Goal: Check status: Check status

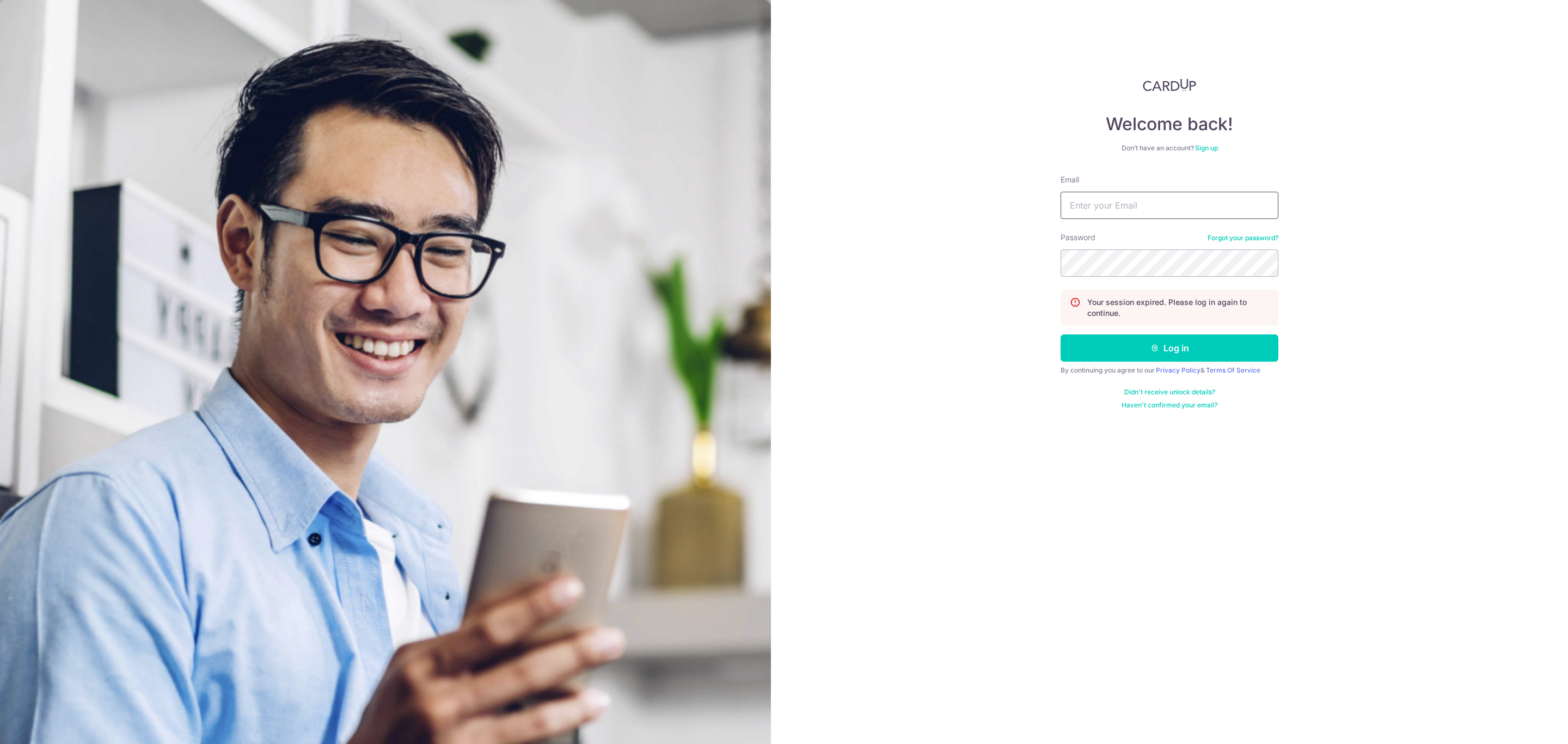
click at [1116, 208] on input "Email" at bounding box center [1170, 205] width 218 height 28
type input "[PERSON_NAME][EMAIL_ADDRESS][PERSON_NAME][DOMAIN_NAME]"
click at [1124, 346] on button "Log in" at bounding box center [1170, 347] width 218 height 28
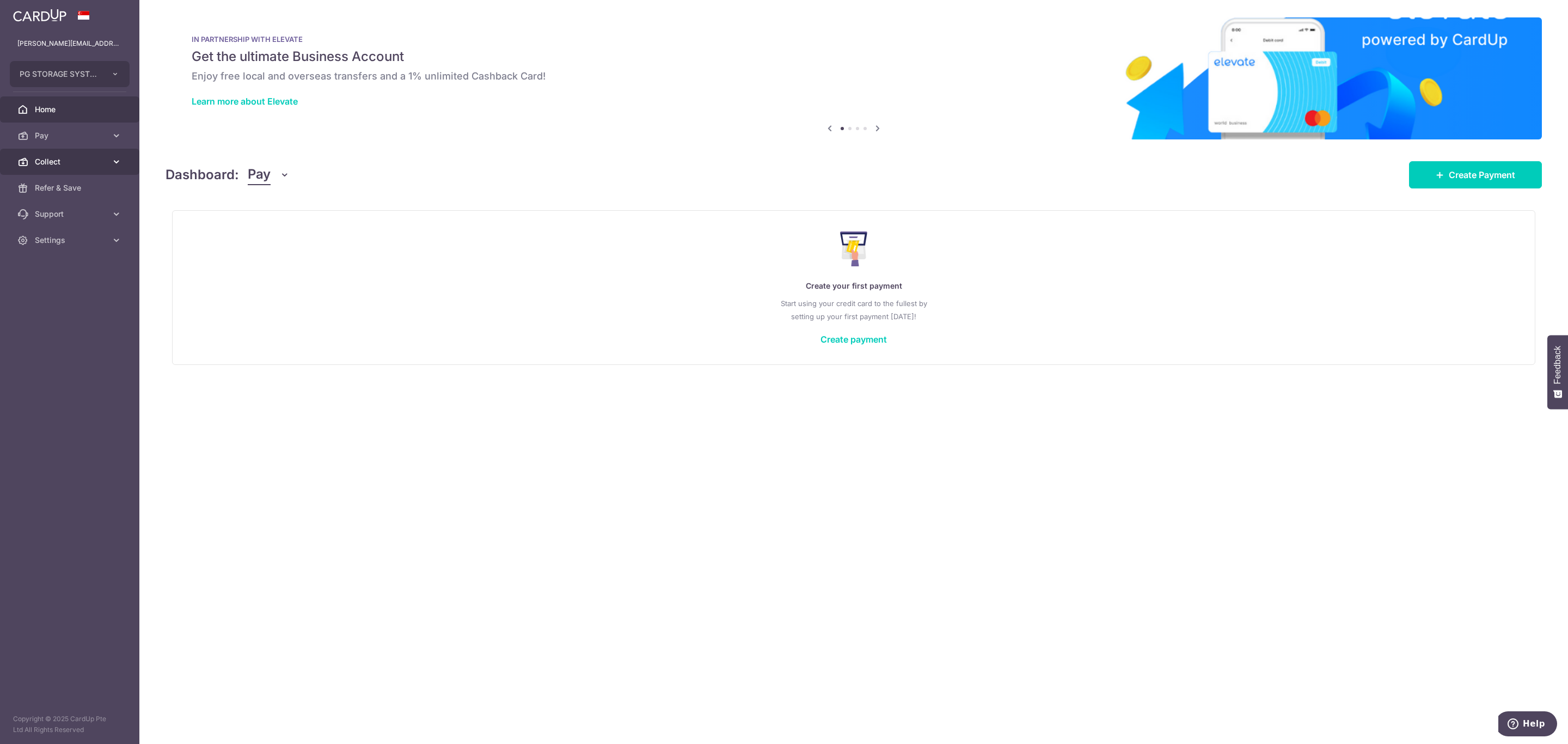
click at [53, 157] on span "Collect" at bounding box center [71, 161] width 72 height 10
click at [48, 188] on span "Dashboard" at bounding box center [71, 187] width 72 height 10
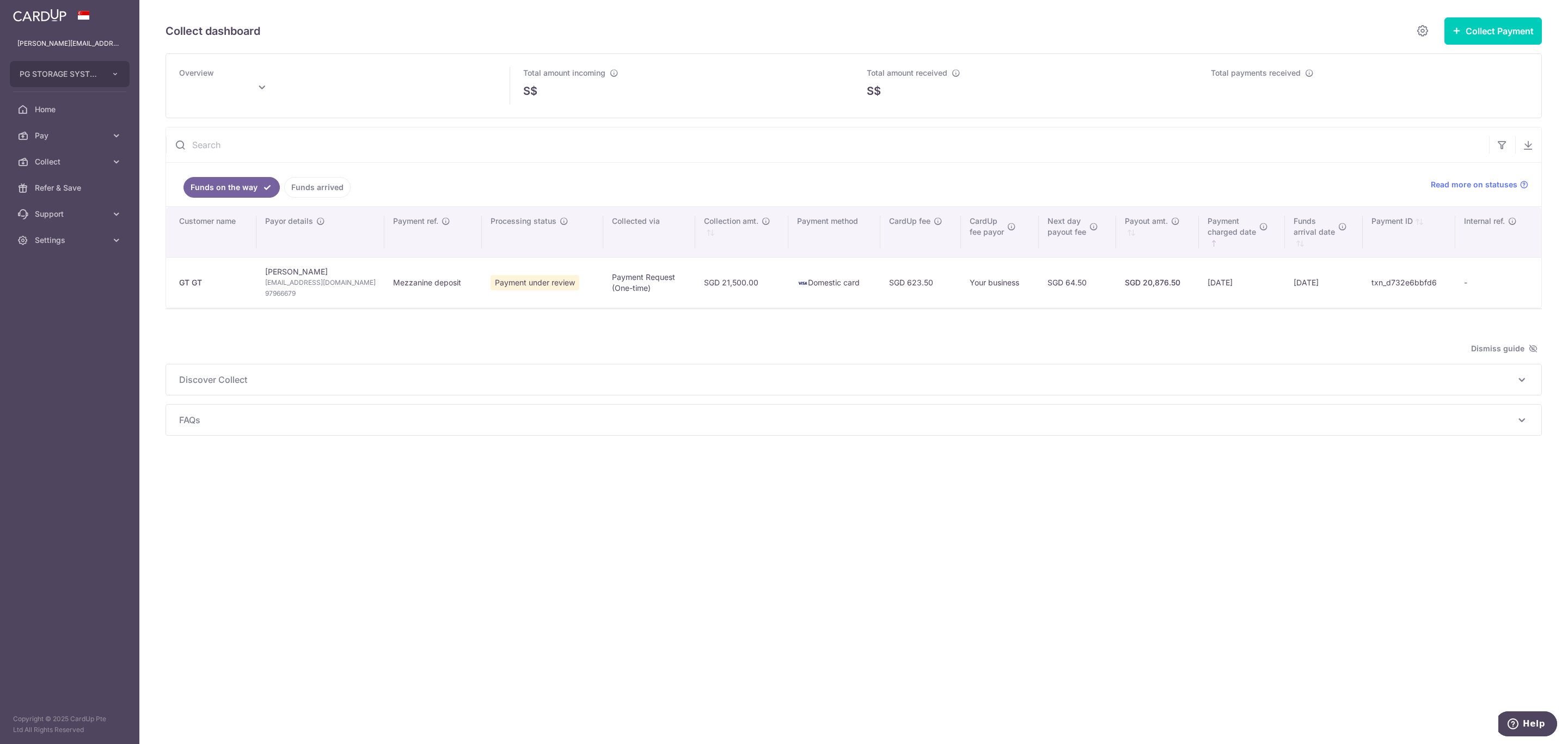
click at [510, 288] on span "Payment under review" at bounding box center [535, 283] width 89 height 15
click at [509, 287] on span "Payment under review" at bounding box center [535, 283] width 89 height 15
click at [305, 190] on link "Funds arrived" at bounding box center [318, 188] width 66 height 21
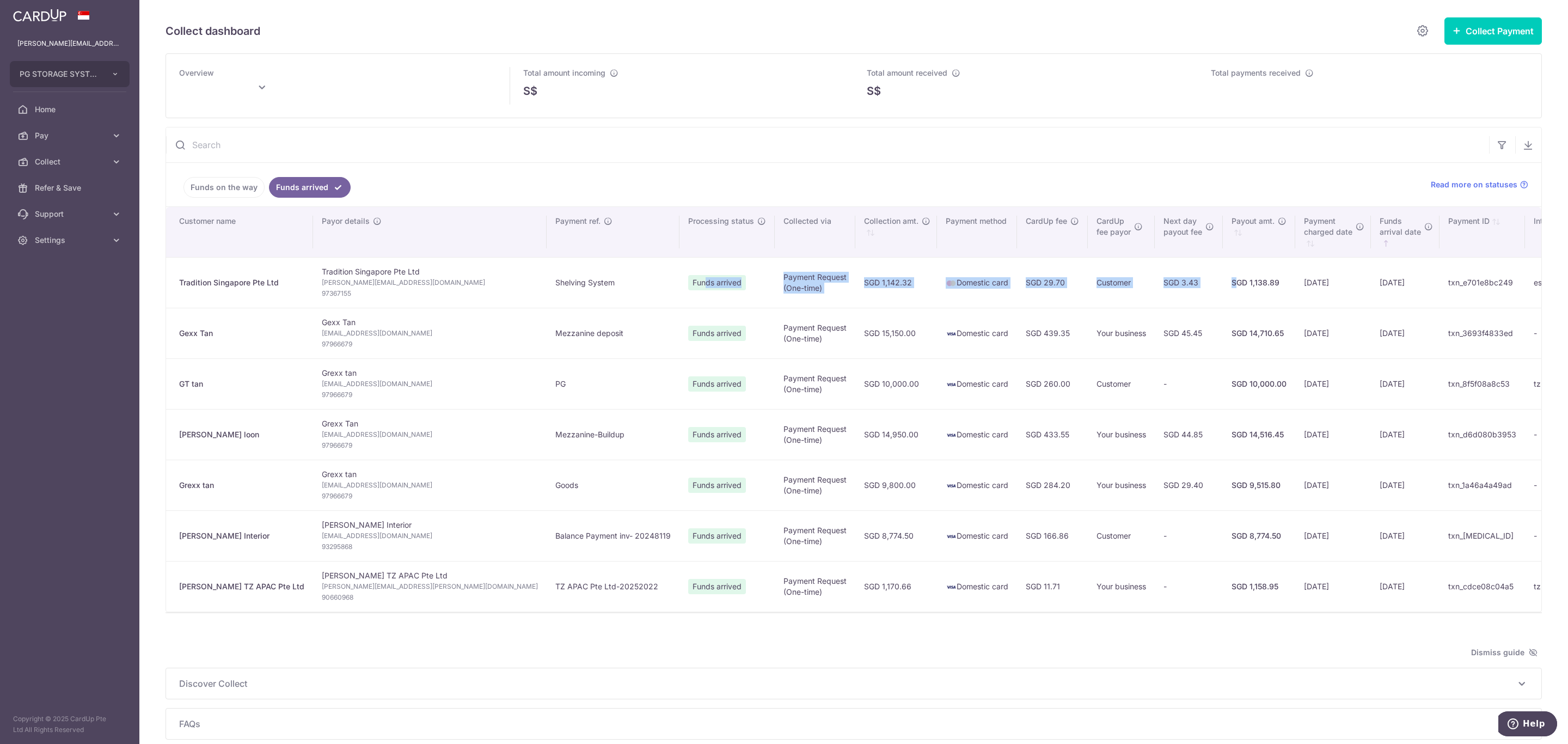
drag, startPoint x: 587, startPoint y: 281, endPoint x: 1162, endPoint y: 281, distance: 575.0
click at [1142, 284] on tr "Tradition Singapore Pte Ltd Tradition Singapore Pte Ltd [PERSON_NAME][EMAIL_ADD…" at bounding box center [904, 282] width 1476 height 50
click at [217, 186] on link "Funds on the way" at bounding box center [224, 188] width 82 height 21
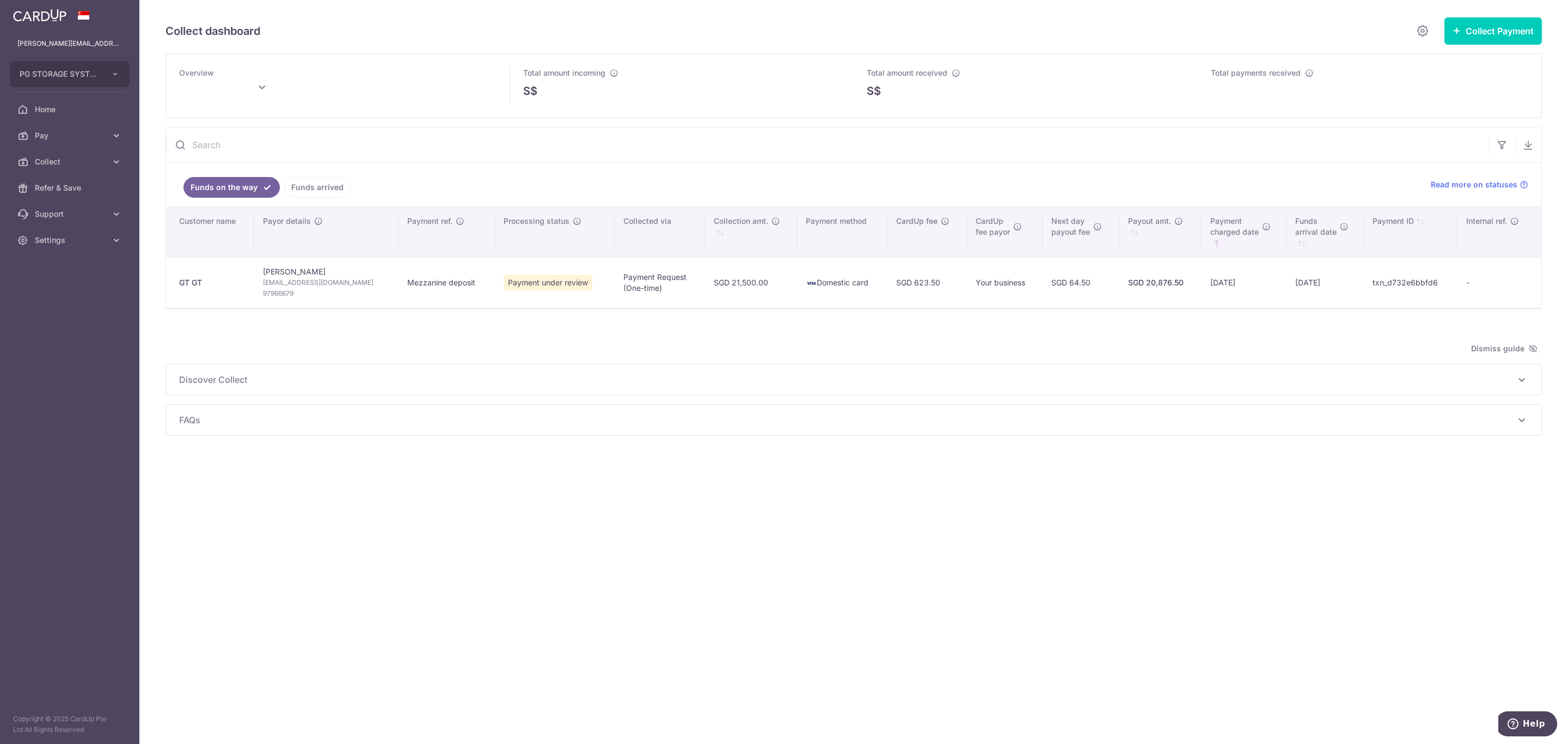
type input "[DATE]"
click at [530, 214] on th "Processing status" at bounding box center [555, 232] width 120 height 50
click at [526, 284] on span "Payment under review" at bounding box center [548, 283] width 89 height 15
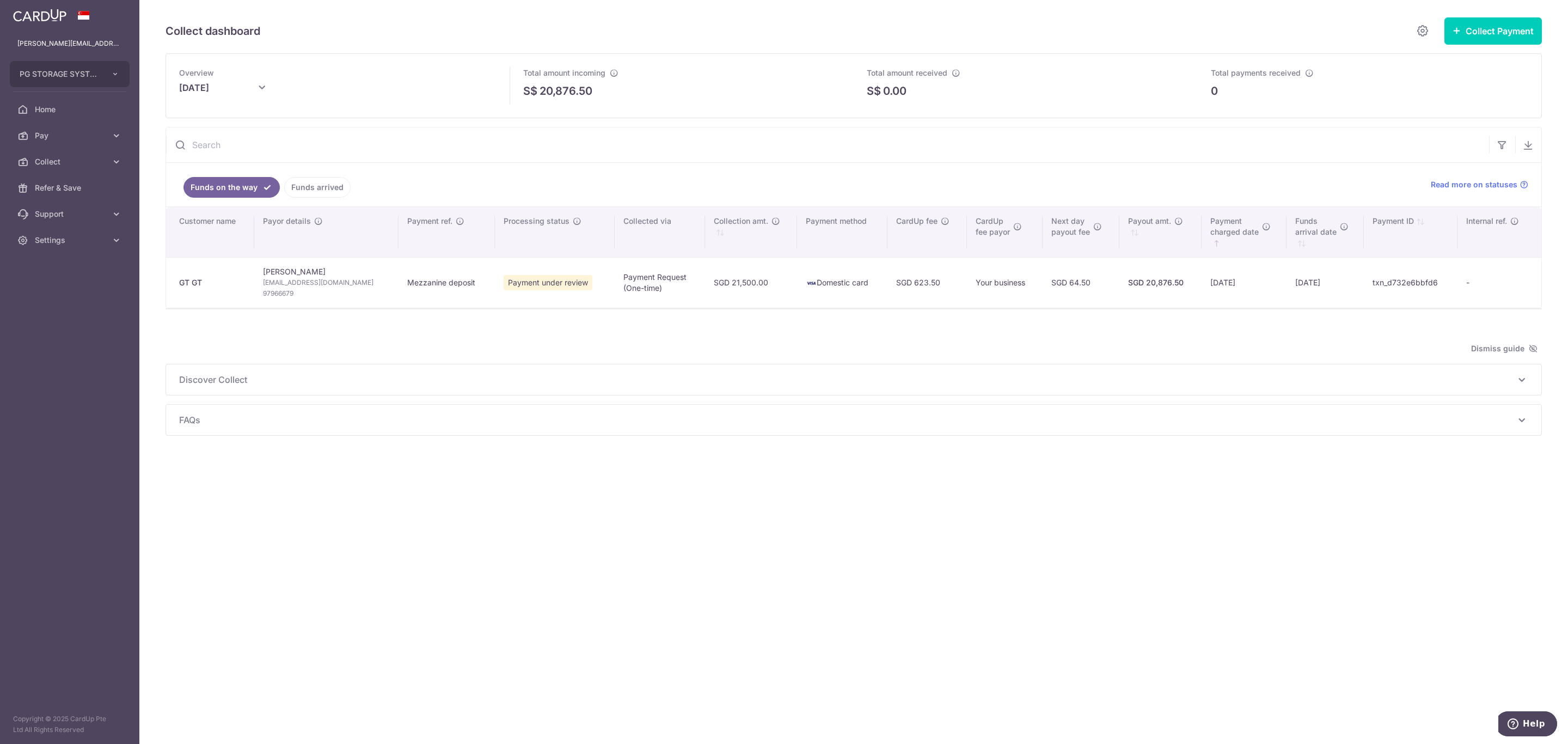
click at [1068, 280] on td "SGD 64.50" at bounding box center [1080, 282] width 77 height 50
click at [1420, 286] on td "txn_d732e6bbfd6" at bounding box center [1411, 282] width 93 height 50
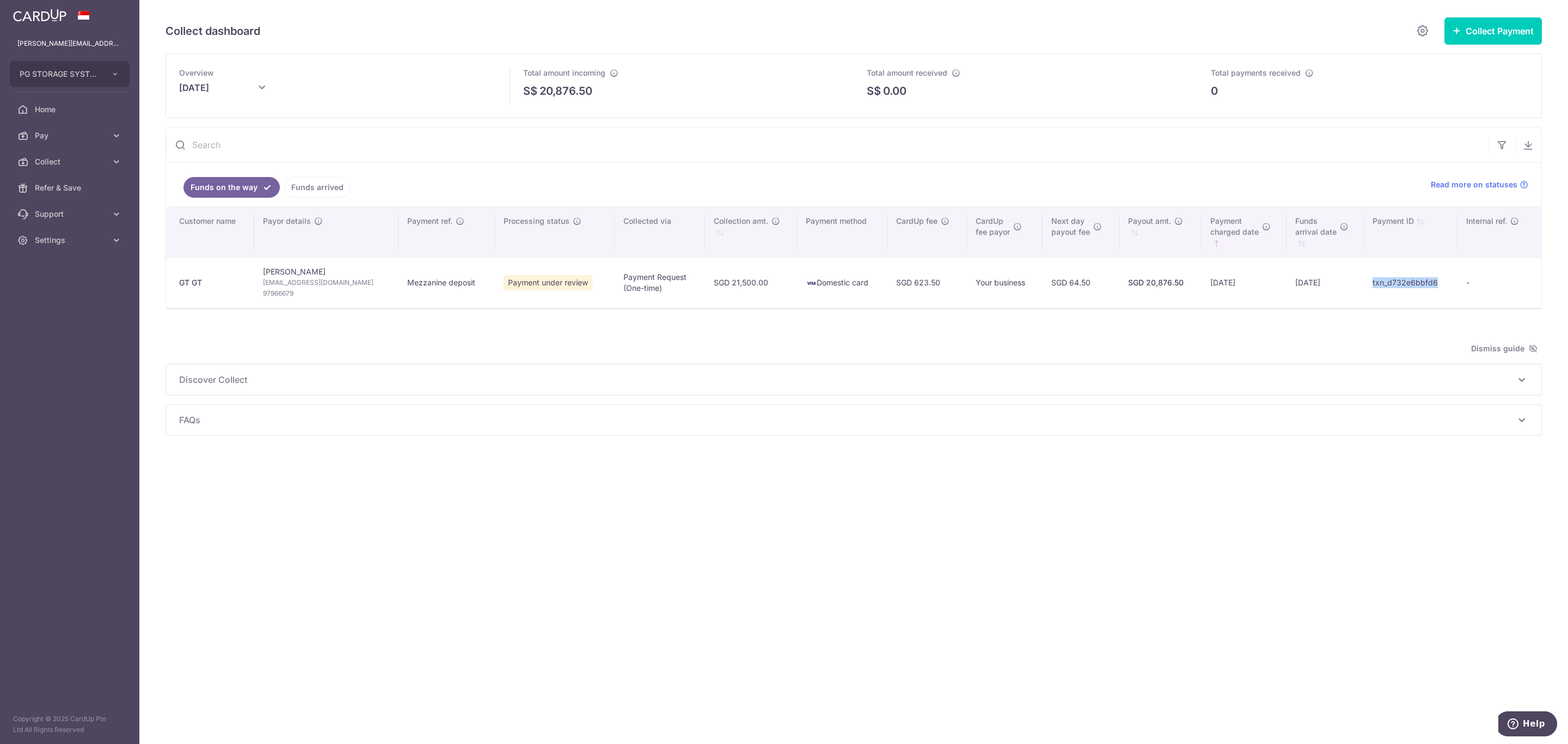
click at [1374, 286] on td "txn_d732e6bbfd6" at bounding box center [1411, 282] width 93 height 50
drag, startPoint x: 968, startPoint y: 576, endPoint x: 1173, endPoint y: 278, distance: 361.7
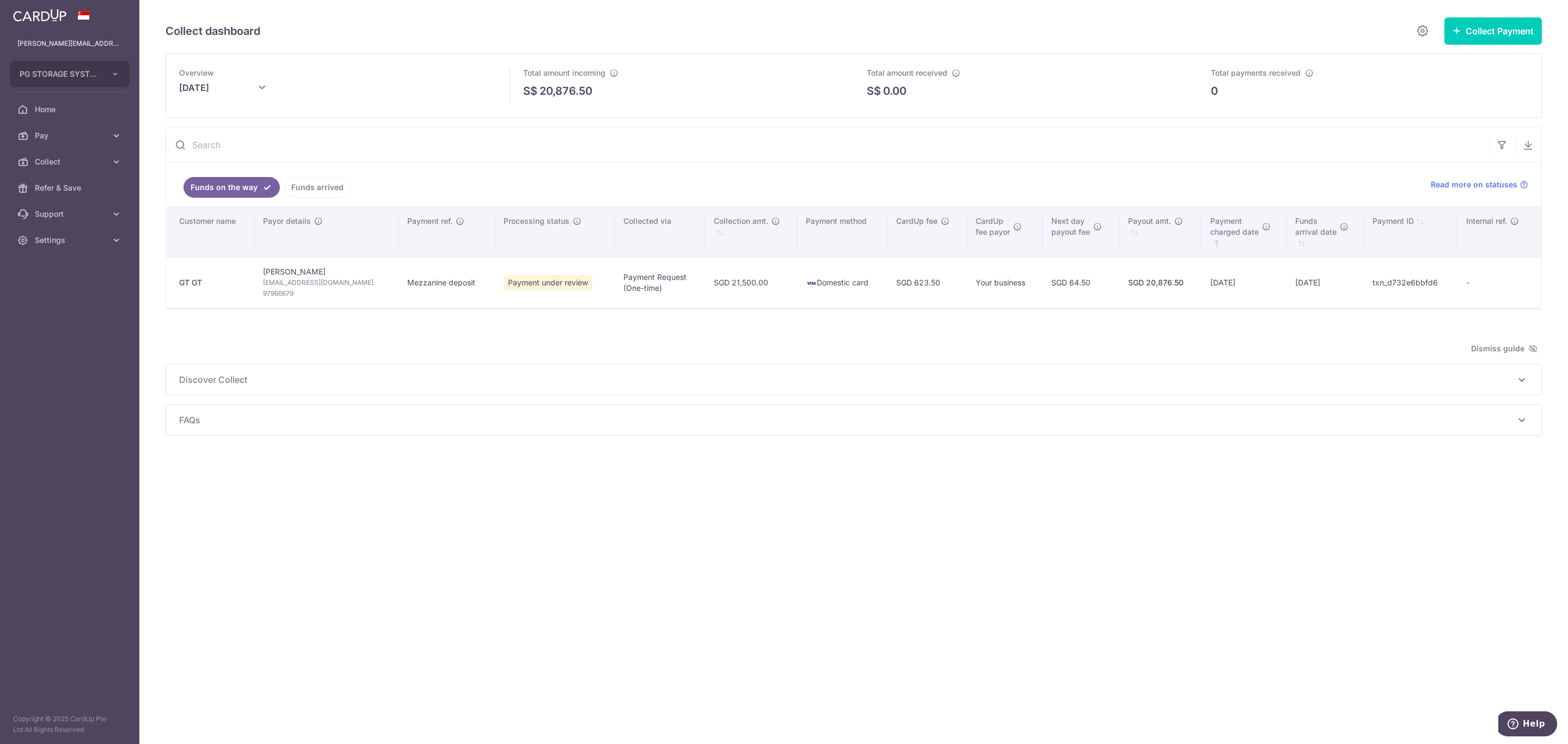
click at [972, 572] on div "Collect dashboard Collect Payment Create request to collect payments Custom Pay…" at bounding box center [854, 372] width 1429 height 744
click at [260, 294] on td "[PERSON_NAME] Loon Tan [EMAIL_ADDRESS][DOMAIN_NAME] 97966679" at bounding box center [326, 282] width 144 height 50
drag, startPoint x: 288, startPoint y: 282, endPoint x: 549, endPoint y: 294, distance: 261.3
click at [549, 294] on tr "GT GT Tuan Loon Tan [EMAIL_ADDRESS][DOMAIN_NAME] 97966679 Mezzanine deposit Pay…" at bounding box center [854, 282] width 1375 height 50
drag, startPoint x: 549, startPoint y: 295, endPoint x: 543, endPoint y: 303, distance: 10.0
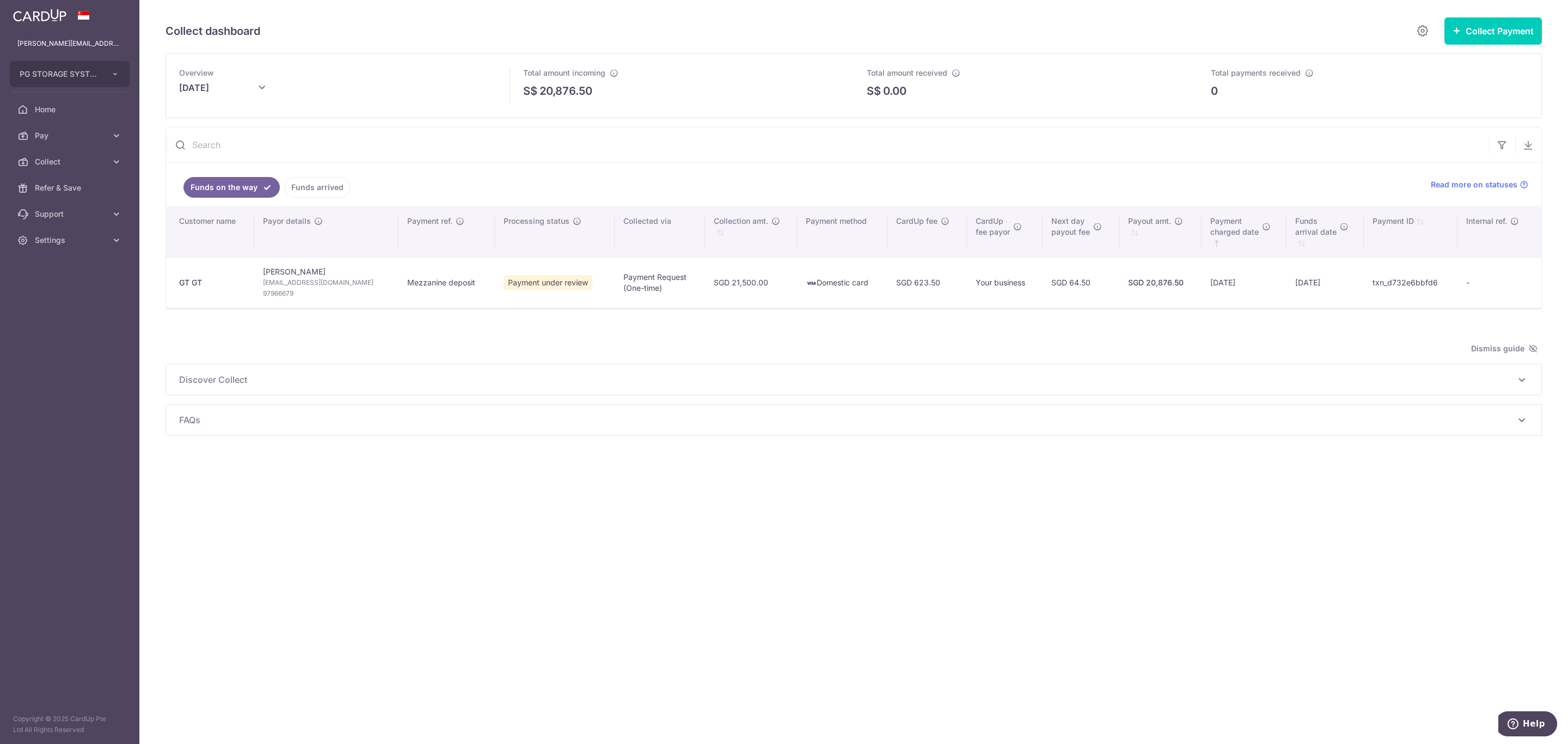
click at [547, 297] on td "Payment under review" at bounding box center [555, 282] width 120 height 50
click at [318, 270] on td "[PERSON_NAME] Loon Tan [EMAIL_ADDRESS][DOMAIN_NAME] 97966679" at bounding box center [326, 282] width 144 height 50
drag, startPoint x: 276, startPoint y: 289, endPoint x: 689, endPoint y: 307, distance: 413.4
click at [689, 307] on tr "GT GT Tuan Loon Tan [EMAIL_ADDRESS][DOMAIN_NAME] 97966679 Mezzanine deposit Pay…" at bounding box center [854, 282] width 1375 height 50
drag, startPoint x: 711, startPoint y: 299, endPoint x: 660, endPoint y: 328, distance: 58.7
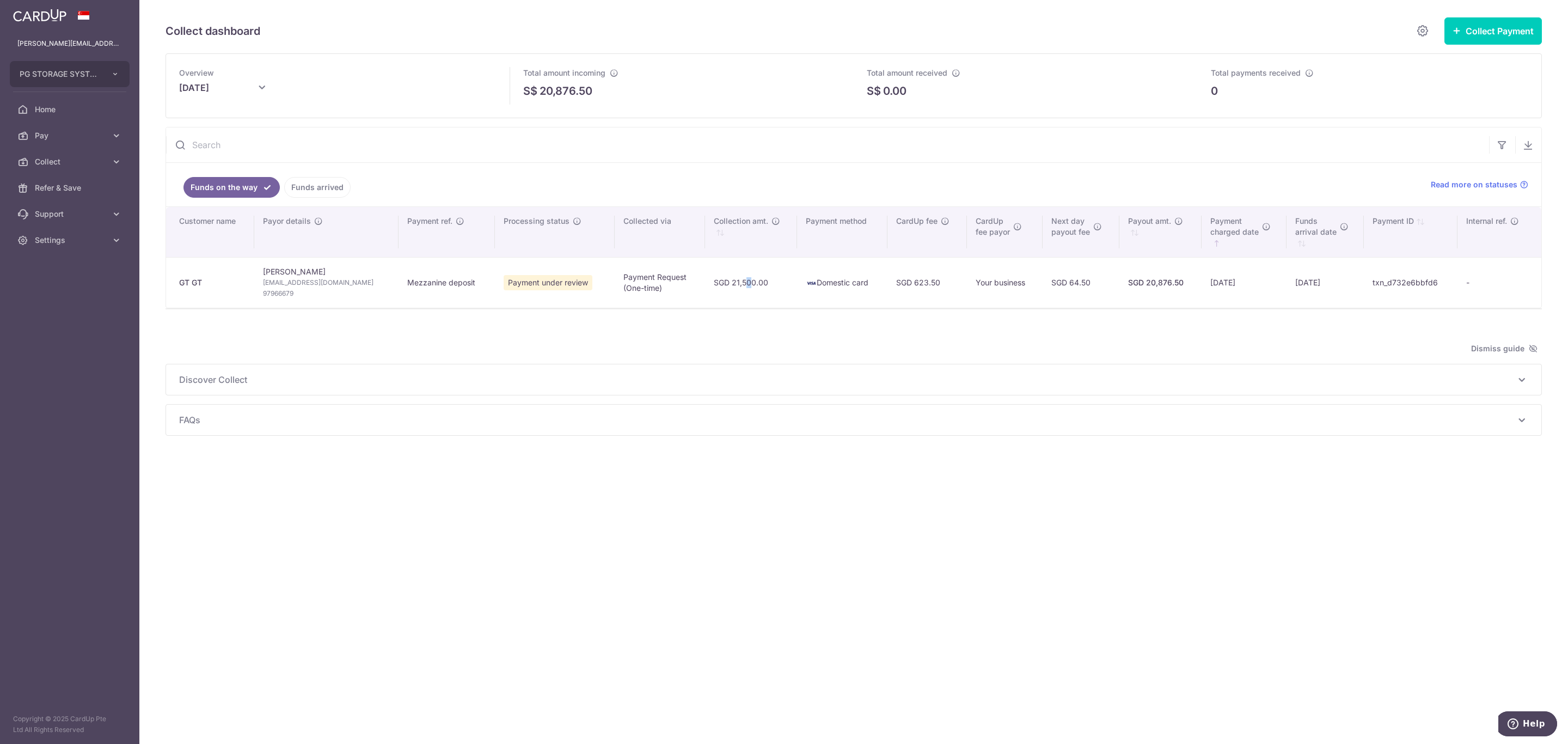
click at [715, 303] on td "SGD 21,500.00" at bounding box center [750, 282] width 92 height 50
click at [276, 286] on span "[EMAIL_ADDRESS][DOMAIN_NAME]" at bounding box center [326, 282] width 127 height 10
drag, startPoint x: 280, startPoint y: 289, endPoint x: 796, endPoint y: 298, distance: 516.1
click at [796, 298] on tr "GT GT Tuan Loon Tan [EMAIL_ADDRESS][DOMAIN_NAME] 97966679 Mezzanine deposit Pay…" at bounding box center [854, 282] width 1375 height 50
click at [938, 644] on div "Collect dashboard Collect Payment Create request to collect payments Custom Pay…" at bounding box center [854, 372] width 1429 height 744
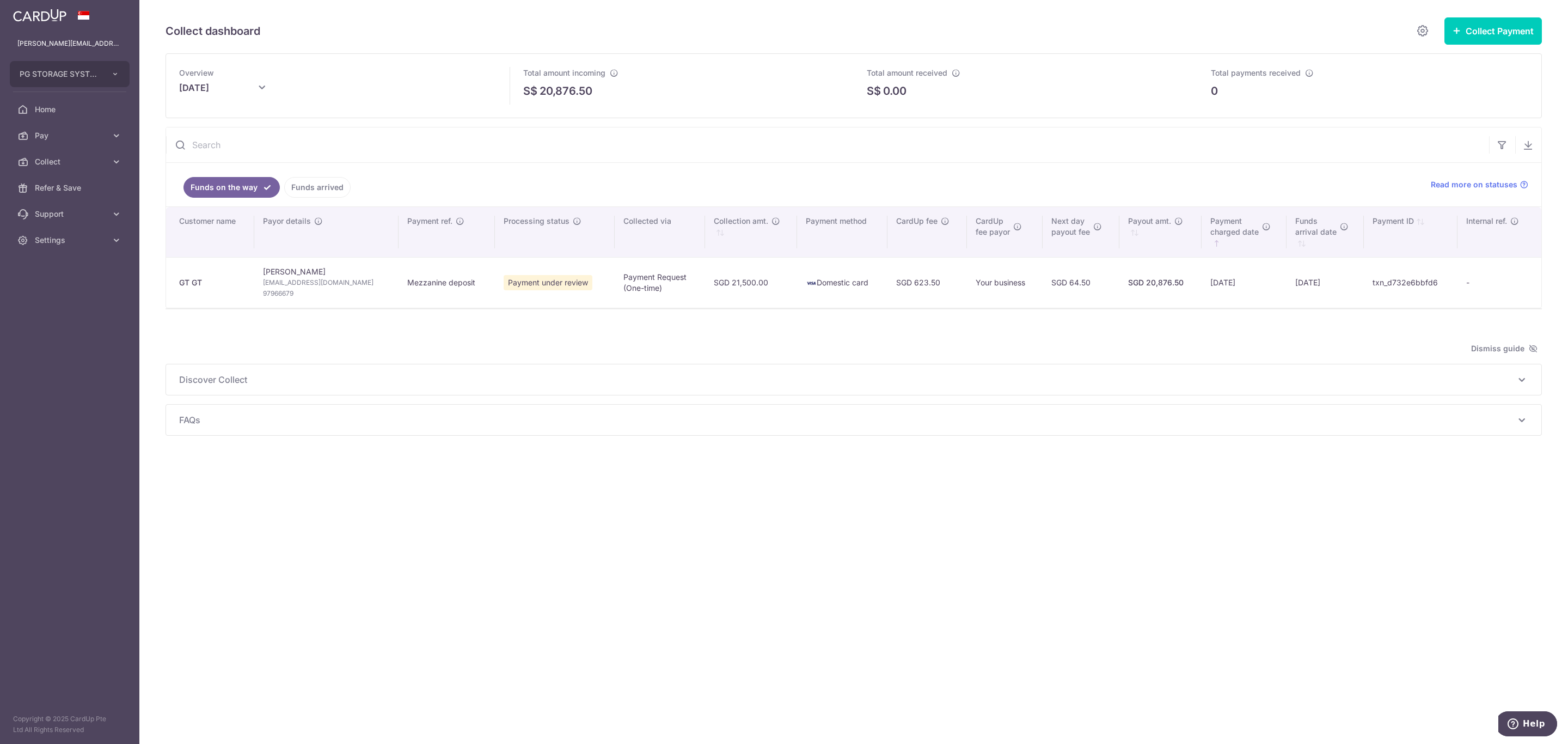
drag, startPoint x: 654, startPoint y: 289, endPoint x: 1111, endPoint y: 303, distance: 457.2
click at [1098, 301] on tr "GT GT Tuan Loon Tan [EMAIL_ADDRESS][DOMAIN_NAME] 97966679 Mezzanine deposit Pay…" at bounding box center [854, 282] width 1375 height 50
click at [1202, 305] on td "[DATE]" at bounding box center [1245, 282] width 85 height 50
click at [895, 288] on td "SGD 623.50" at bounding box center [928, 282] width 80 height 50
drag, startPoint x: 802, startPoint y: 283, endPoint x: 1423, endPoint y: 280, distance: 621.0
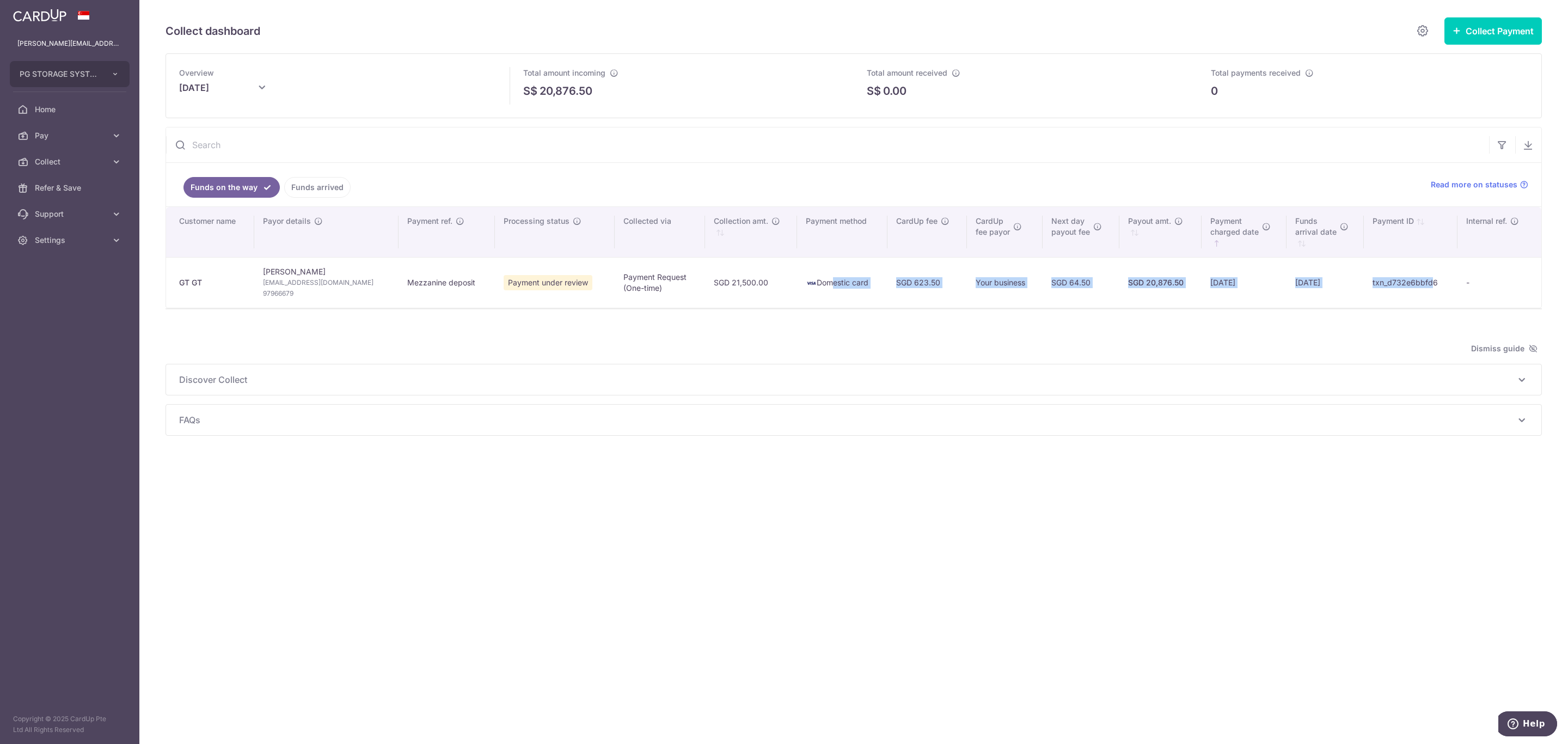
click at [1423, 280] on tr "GT GT Tuan Loon Tan [EMAIL_ADDRESS][DOMAIN_NAME] 97966679 Mezzanine deposit Pay…" at bounding box center [854, 282] width 1375 height 50
click at [1291, 274] on td "[DATE]" at bounding box center [1326, 282] width 78 height 50
click at [50, 209] on span "Support" at bounding box center [71, 214] width 72 height 10
click at [504, 287] on span "Payment under review" at bounding box center [548, 283] width 89 height 15
drag, startPoint x: 244, startPoint y: 278, endPoint x: 864, endPoint y: 255, distance: 620.4
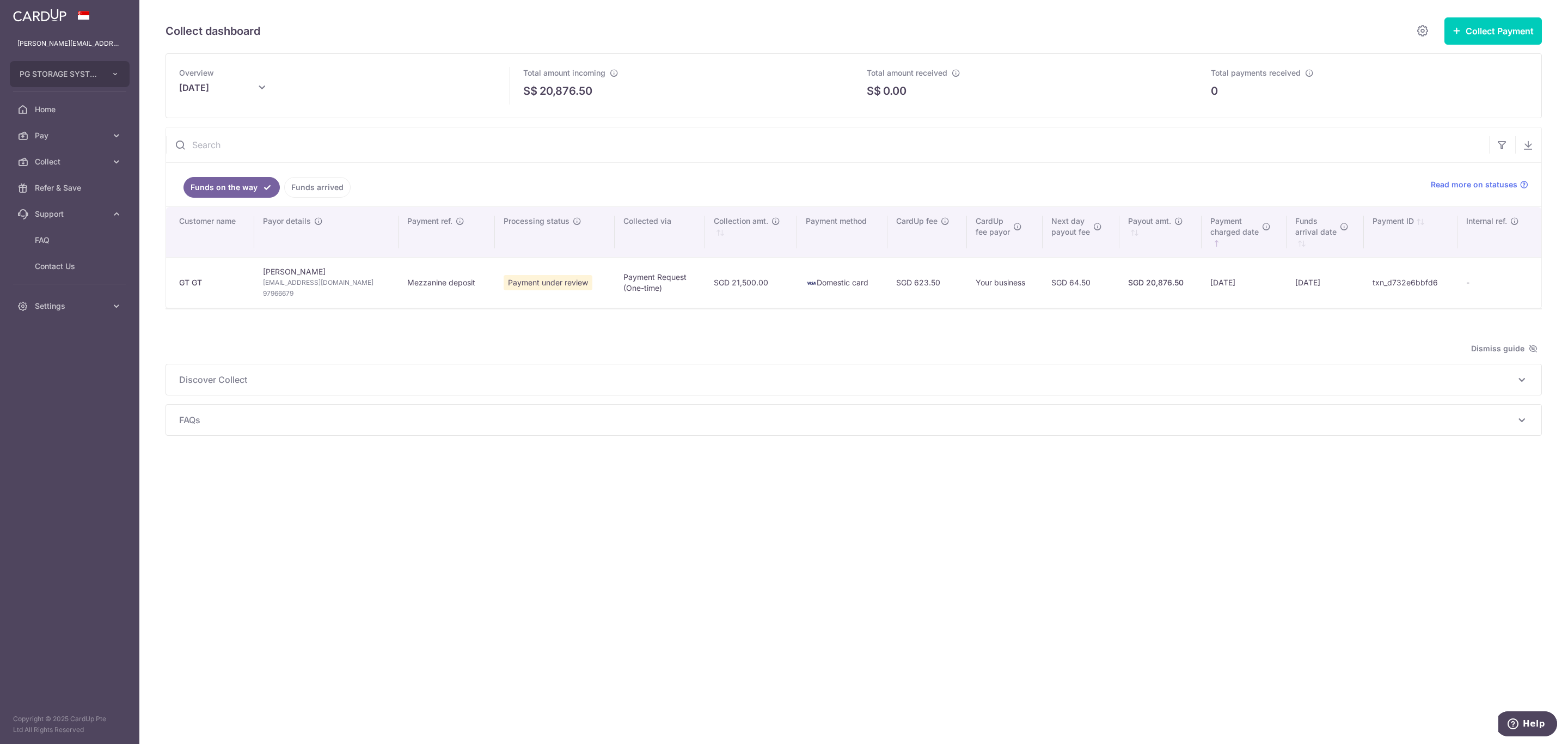
click at [248, 278] on td "GT GT" at bounding box center [210, 282] width 88 height 50
click at [1445, 285] on td "txn_d732e6bbfd6" at bounding box center [1411, 282] width 93 height 50
click at [115, 167] on icon at bounding box center [116, 161] width 10 height 10
click at [72, 214] on span "Payment Pages" at bounding box center [71, 214] width 72 height 10
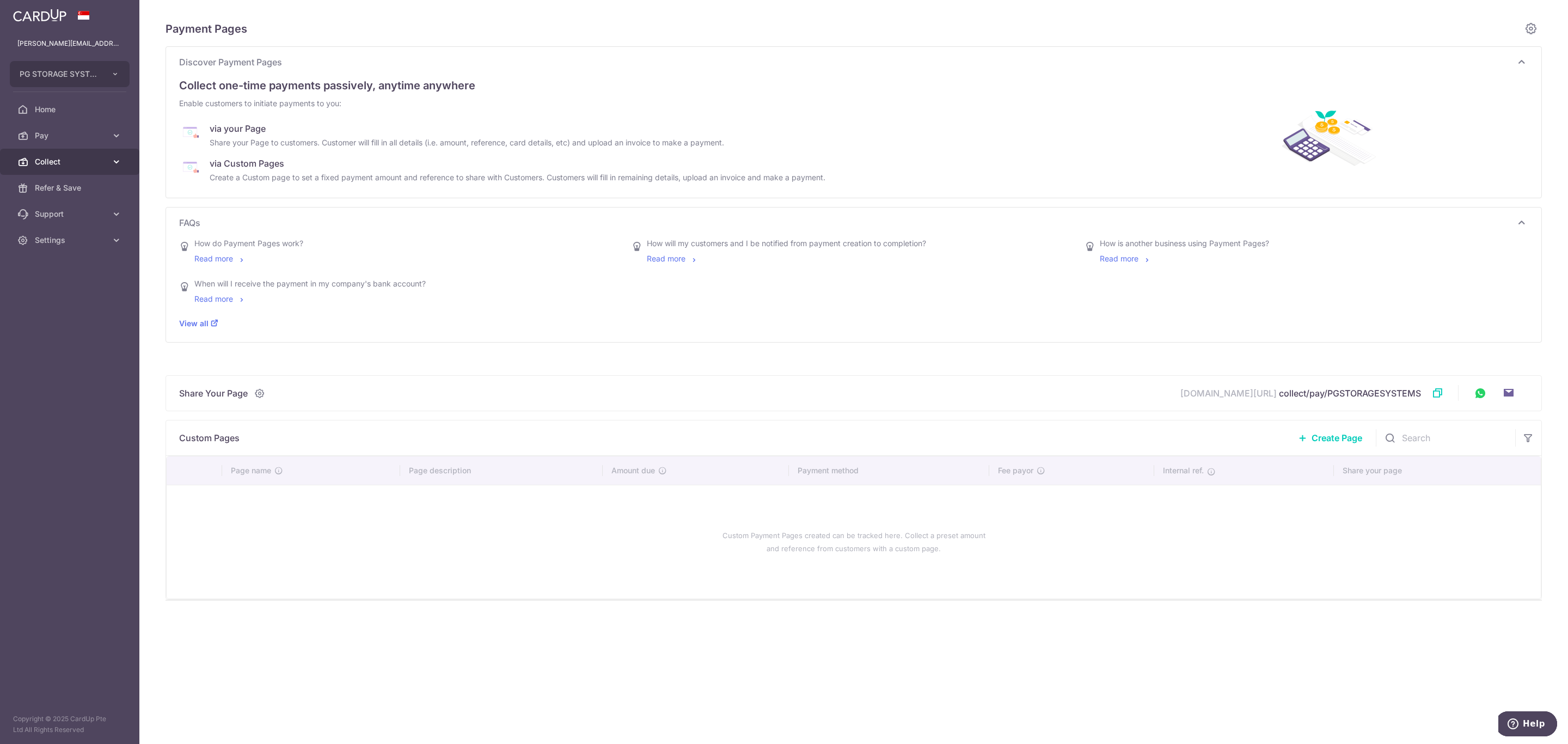
click at [57, 159] on span "Collect" at bounding box center [71, 161] width 72 height 10
click at [61, 247] on link "Payment Requests" at bounding box center [69, 240] width 139 height 27
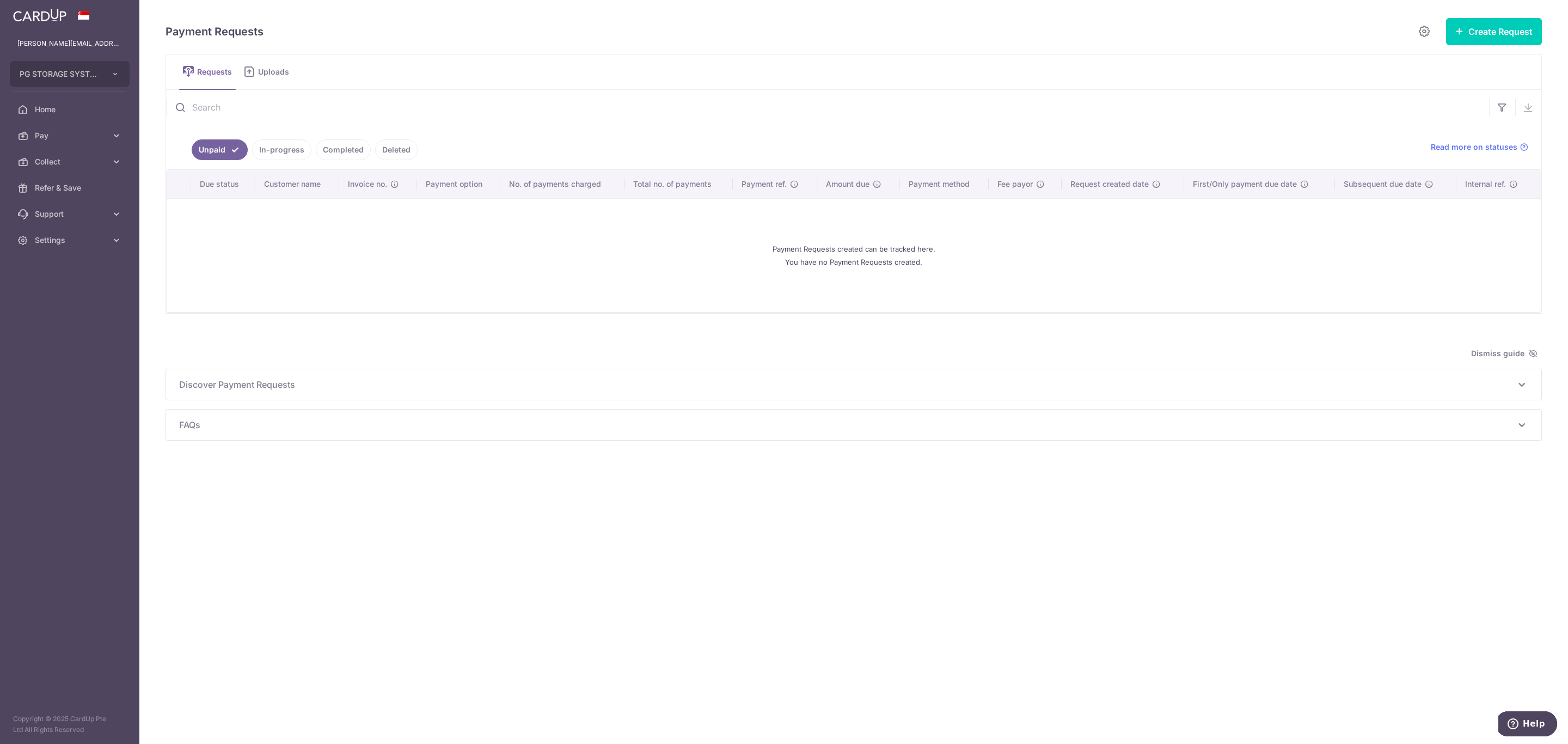
click at [284, 149] on link "In-progress" at bounding box center [282, 150] width 60 height 21
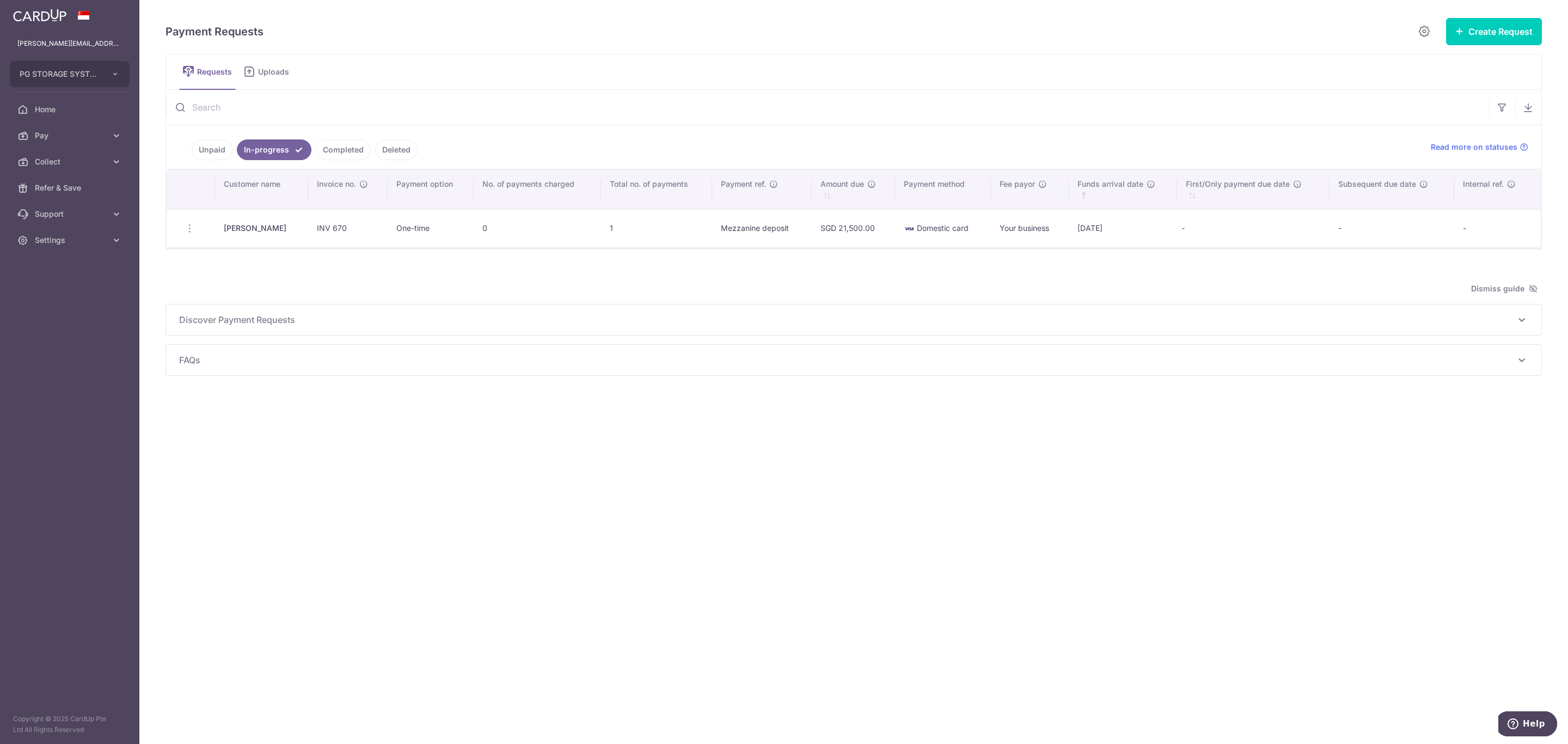
click at [194, 228] on td "Update Request Share Request" at bounding box center [191, 228] width 48 height 38
click at [190, 228] on td "Update Request Share Request" at bounding box center [191, 228] width 48 height 38
click at [192, 233] on td "Update Request Share Request" at bounding box center [191, 228] width 48 height 38
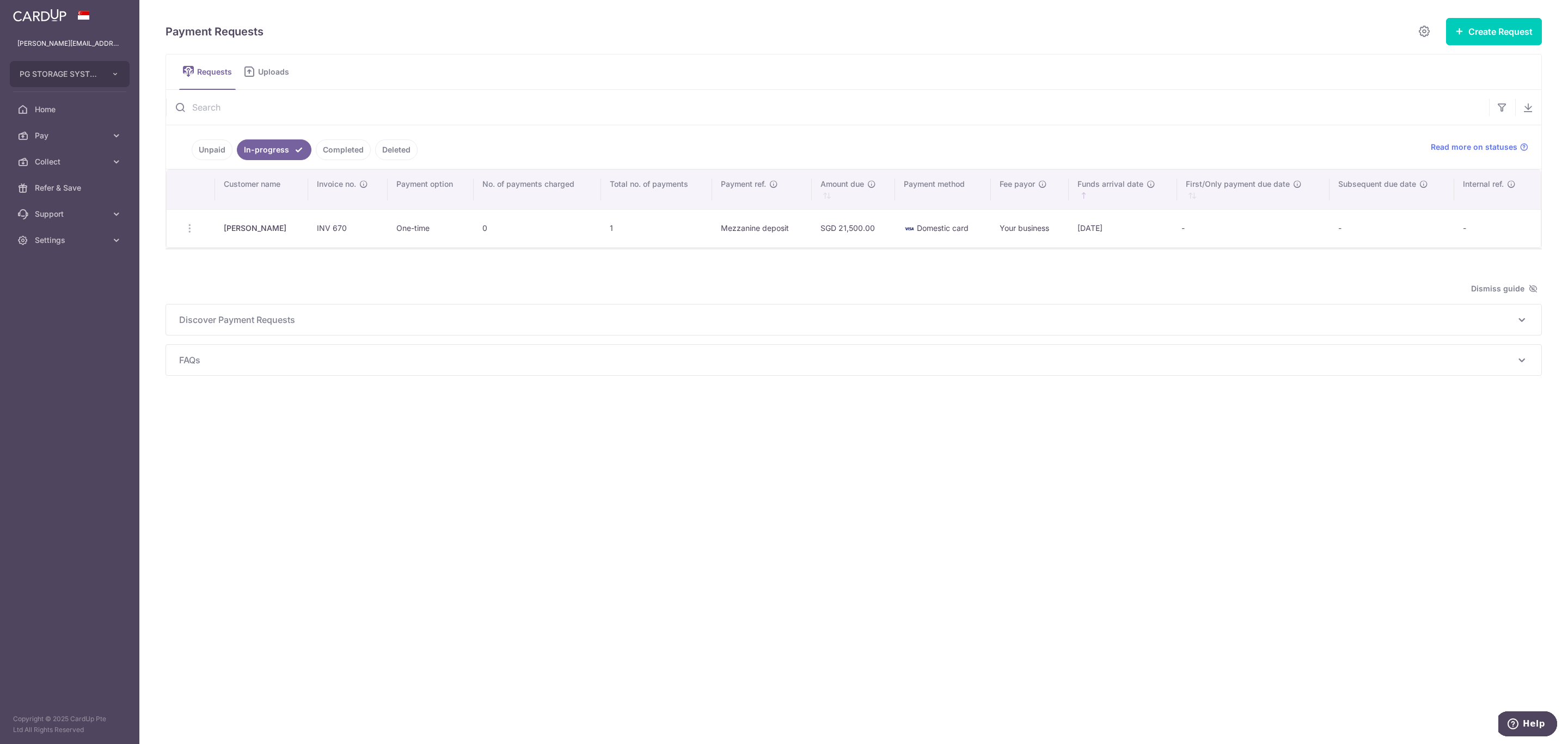
click at [192, 233] on td "Update Request Share Request" at bounding box center [191, 228] width 48 height 38
click at [1280, 232] on td "-" at bounding box center [1253, 228] width 153 height 38
click at [1278, 237] on td "-" at bounding box center [1253, 228] width 153 height 38
click at [1022, 236] on td "Your business" at bounding box center [1030, 228] width 78 height 38
click at [943, 232] on td "Domestic card" at bounding box center [943, 228] width 96 height 38
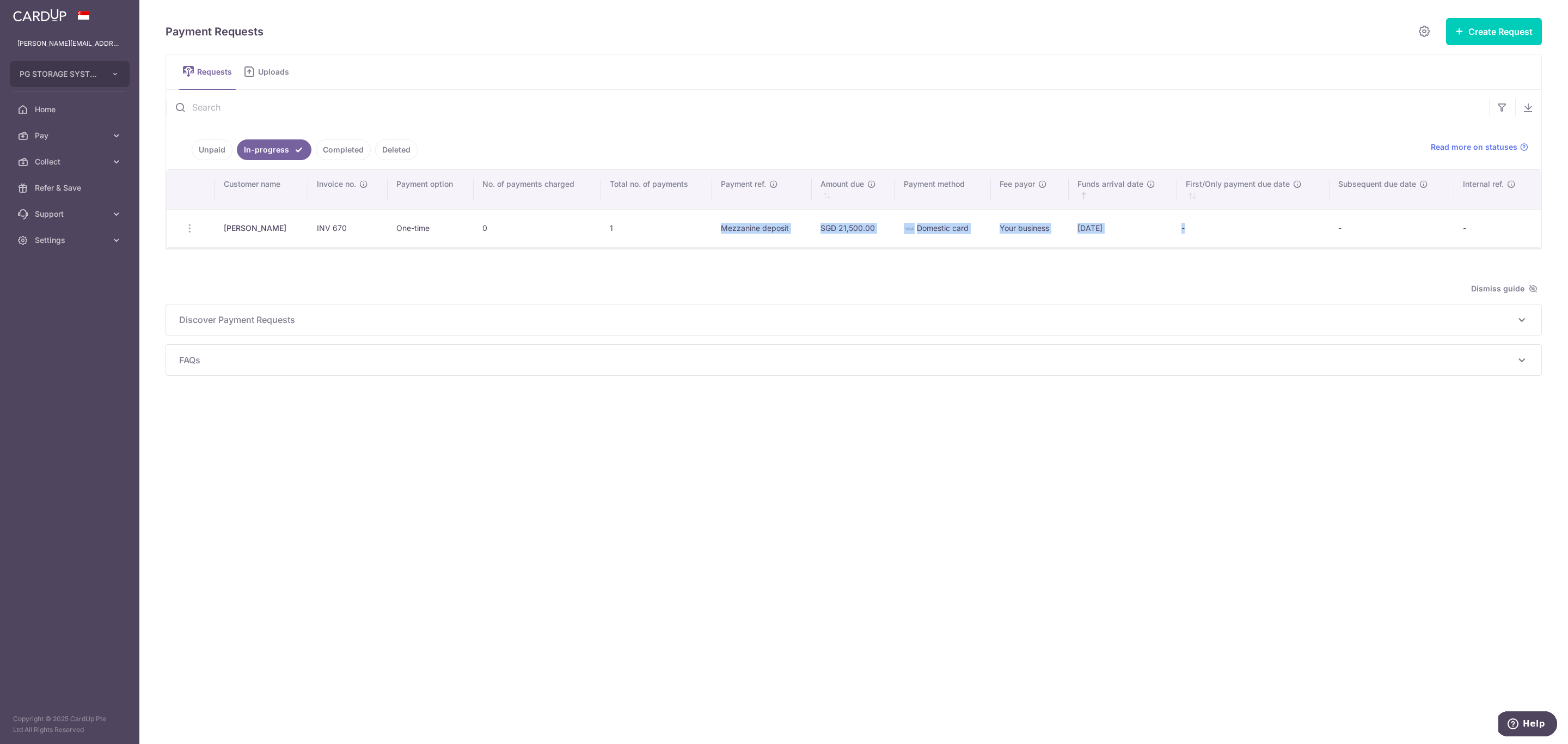
drag, startPoint x: 683, startPoint y: 227, endPoint x: 1294, endPoint y: 234, distance: 611.0
click at [1294, 234] on tr "Update Request Share Request [PERSON_NAME] INV 670 One-time 0 1 Mezzanine depos…" at bounding box center [854, 228] width 1374 height 38
click at [1195, 355] on div "Payment Requests Create Request Single Request Multiple Requests Requests Uploa…" at bounding box center [854, 196] width 1376 height 359
click at [186, 227] on td "Update Request Share Request" at bounding box center [191, 228] width 48 height 38
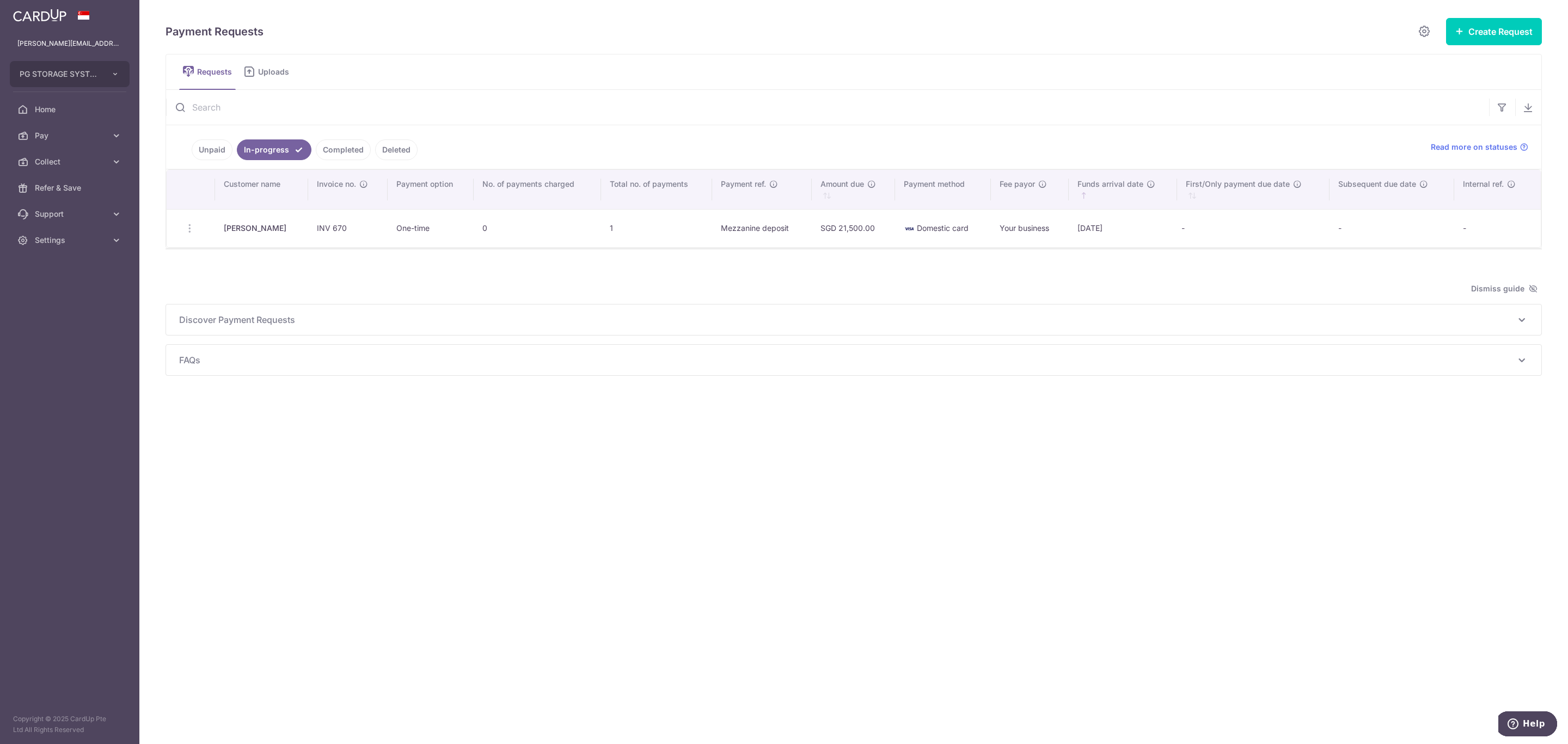
click at [201, 142] on link "Unpaid" at bounding box center [212, 150] width 41 height 21
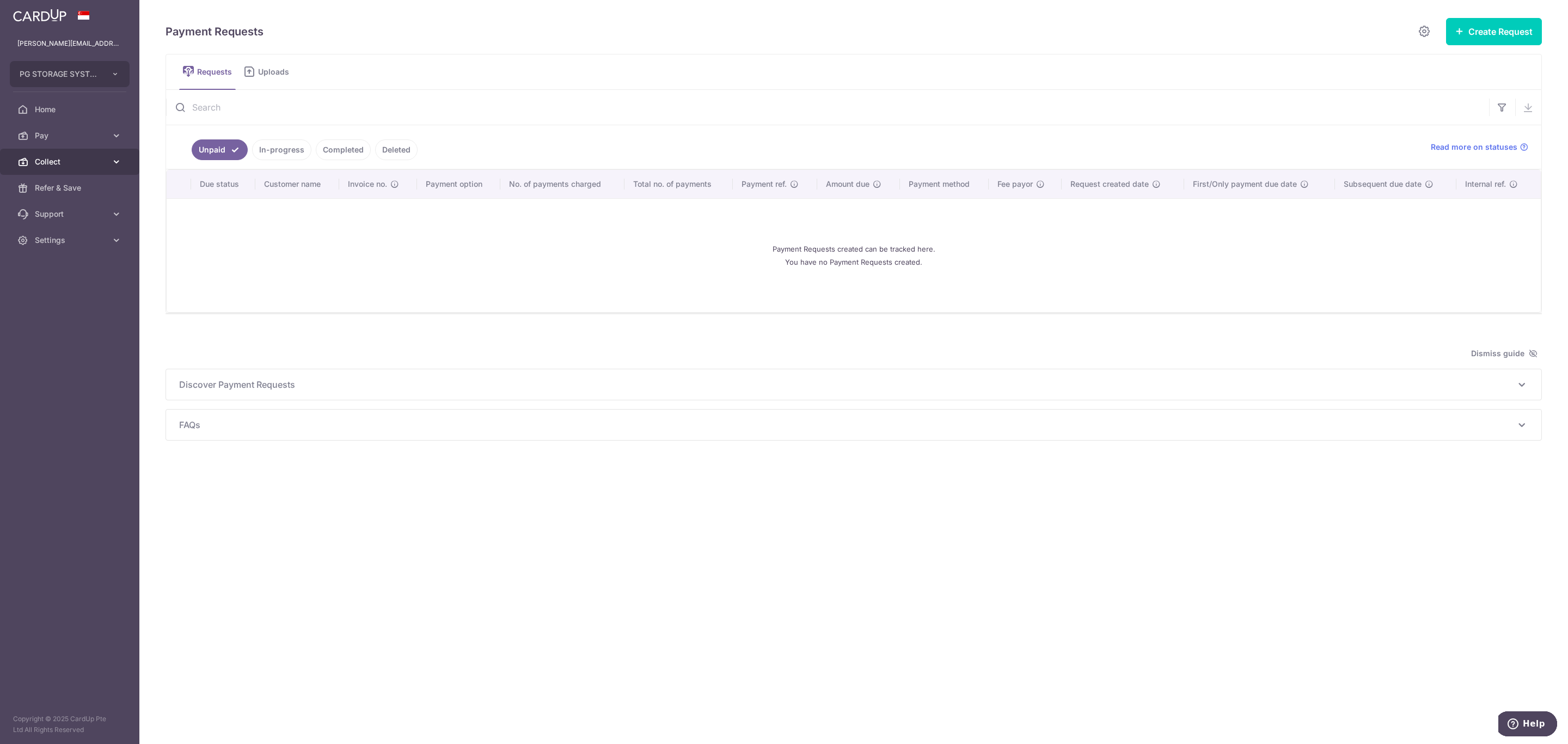
click at [101, 160] on span "Collect" at bounding box center [71, 161] width 72 height 10
click at [71, 240] on span "Payment Requests" at bounding box center [71, 239] width 72 height 10
click at [276, 151] on link "In-progress" at bounding box center [282, 150] width 60 height 21
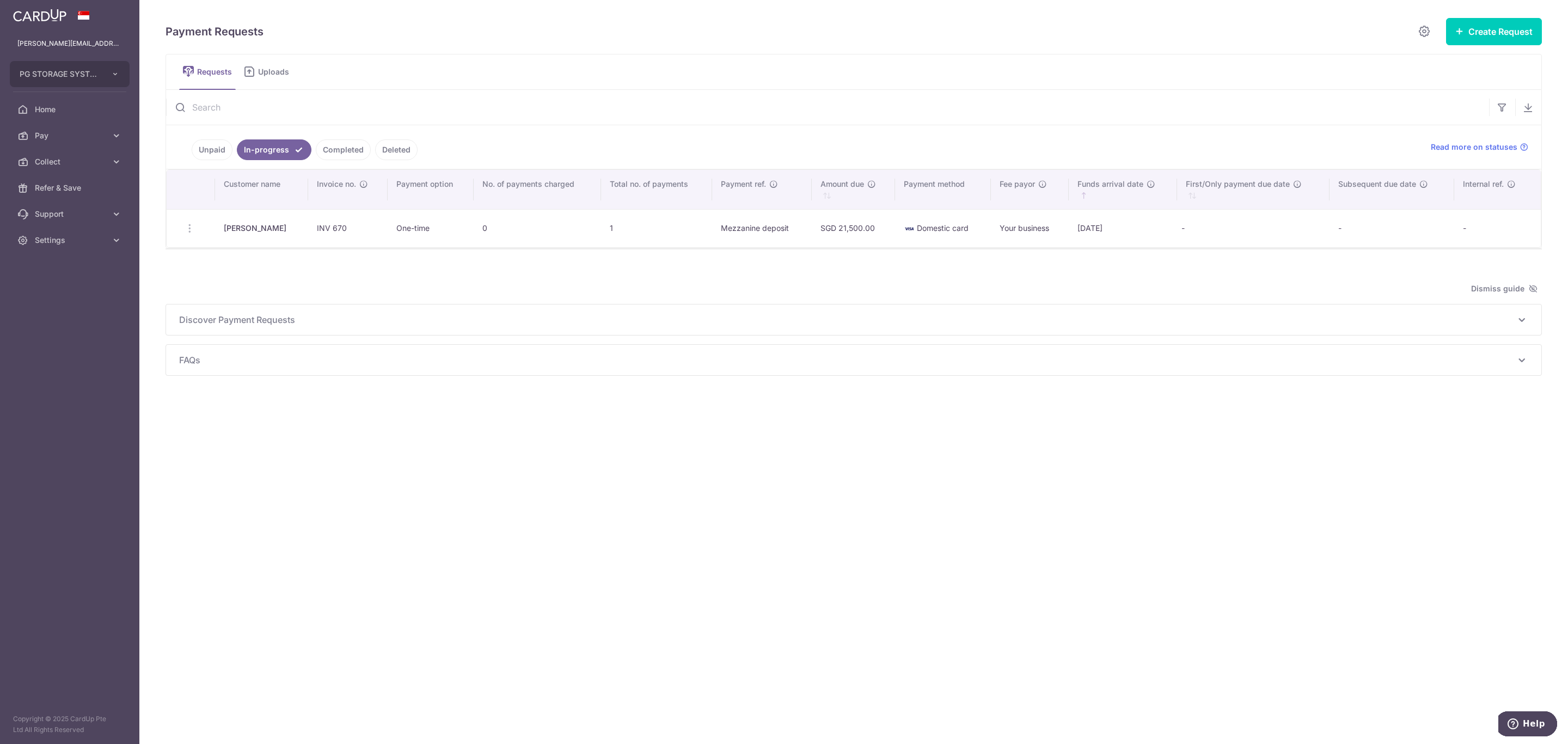
click at [767, 226] on td "Mezzanine deposit" at bounding box center [762, 228] width 99 height 38
click at [196, 231] on td "Update Request Share Request" at bounding box center [191, 228] width 48 height 38
click at [188, 230] on td "Update Request Share Request" at bounding box center [191, 228] width 48 height 38
click at [49, 163] on span "Collect" at bounding box center [71, 161] width 72 height 10
click at [561, 543] on div "Payment Requests Create Request Single Request Multiple Requests Requests Uploa…" at bounding box center [854, 372] width 1429 height 744
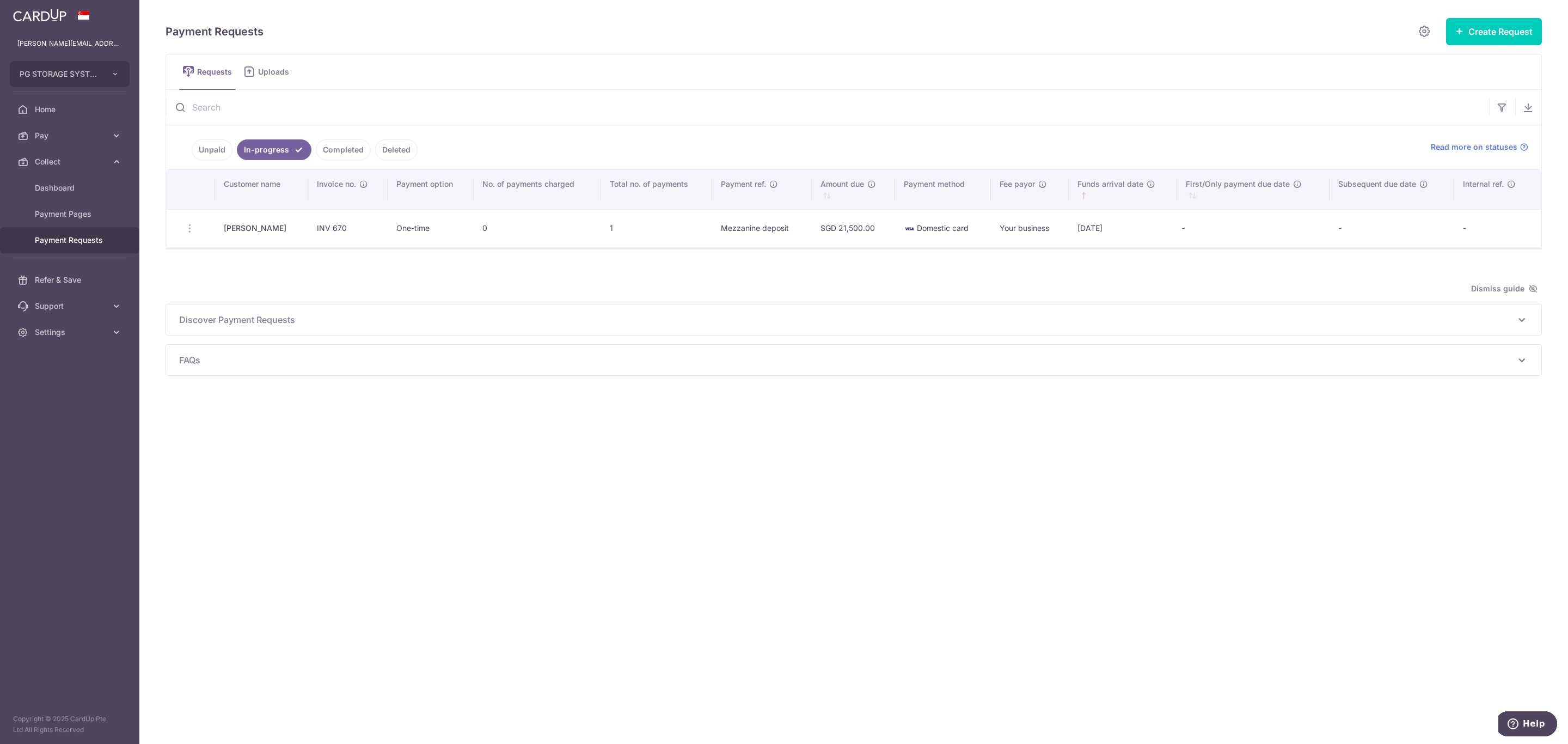
drag, startPoint x: 209, startPoint y: 154, endPoint x: 196, endPoint y: 158, distance: 13.6
click at [210, 154] on link "Unpaid" at bounding box center [212, 150] width 41 height 21
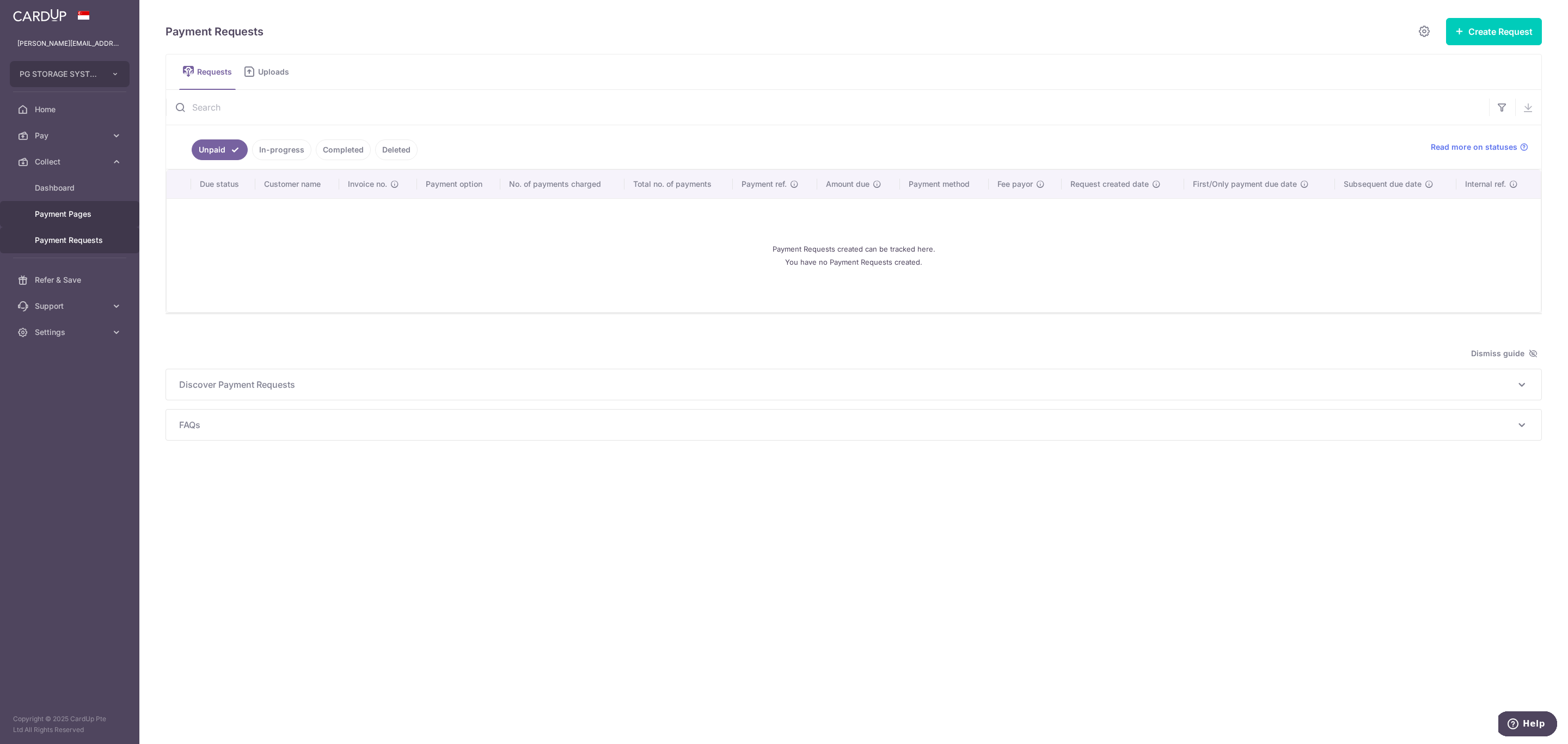
click at [59, 211] on span "Payment Pages" at bounding box center [71, 214] width 72 height 10
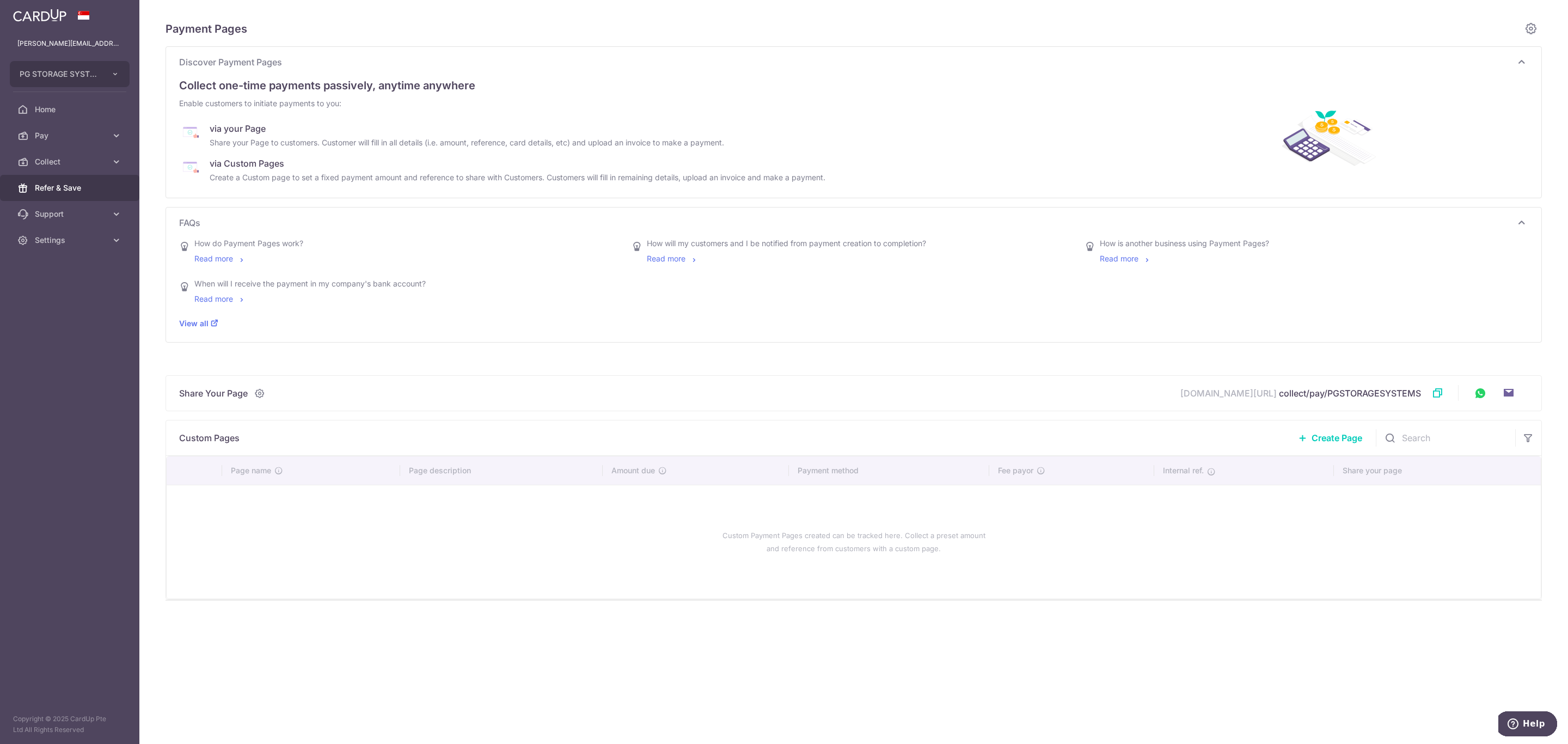
click at [68, 180] on link "Refer & Save" at bounding box center [69, 188] width 139 height 27
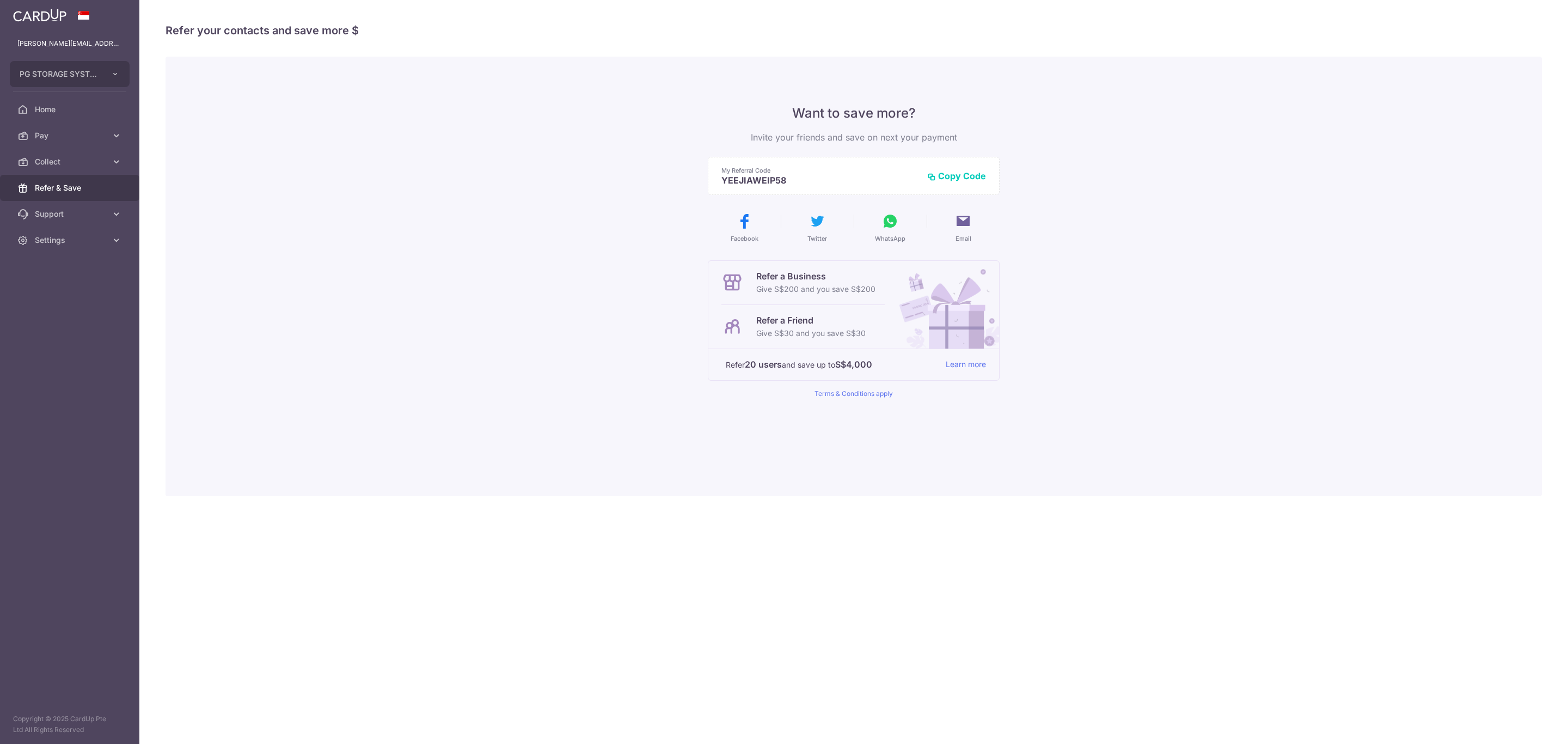
click at [76, 162] on span "Collect" at bounding box center [71, 161] width 72 height 10
click at [67, 208] on link "Payment Pages" at bounding box center [69, 214] width 139 height 27
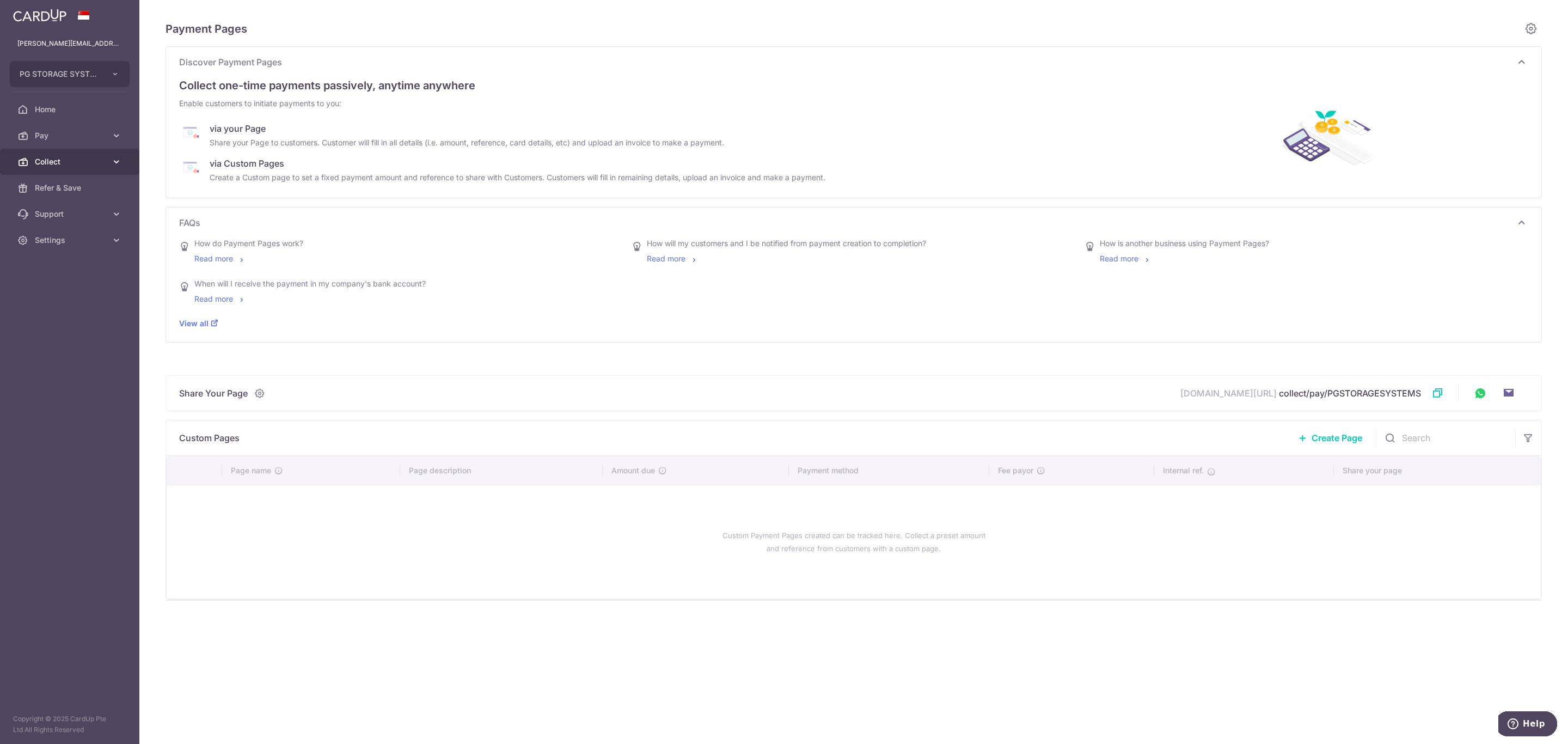
click at [98, 162] on span "Collect" at bounding box center [71, 161] width 72 height 10
click at [65, 249] on link "Payment Requests" at bounding box center [69, 240] width 139 height 27
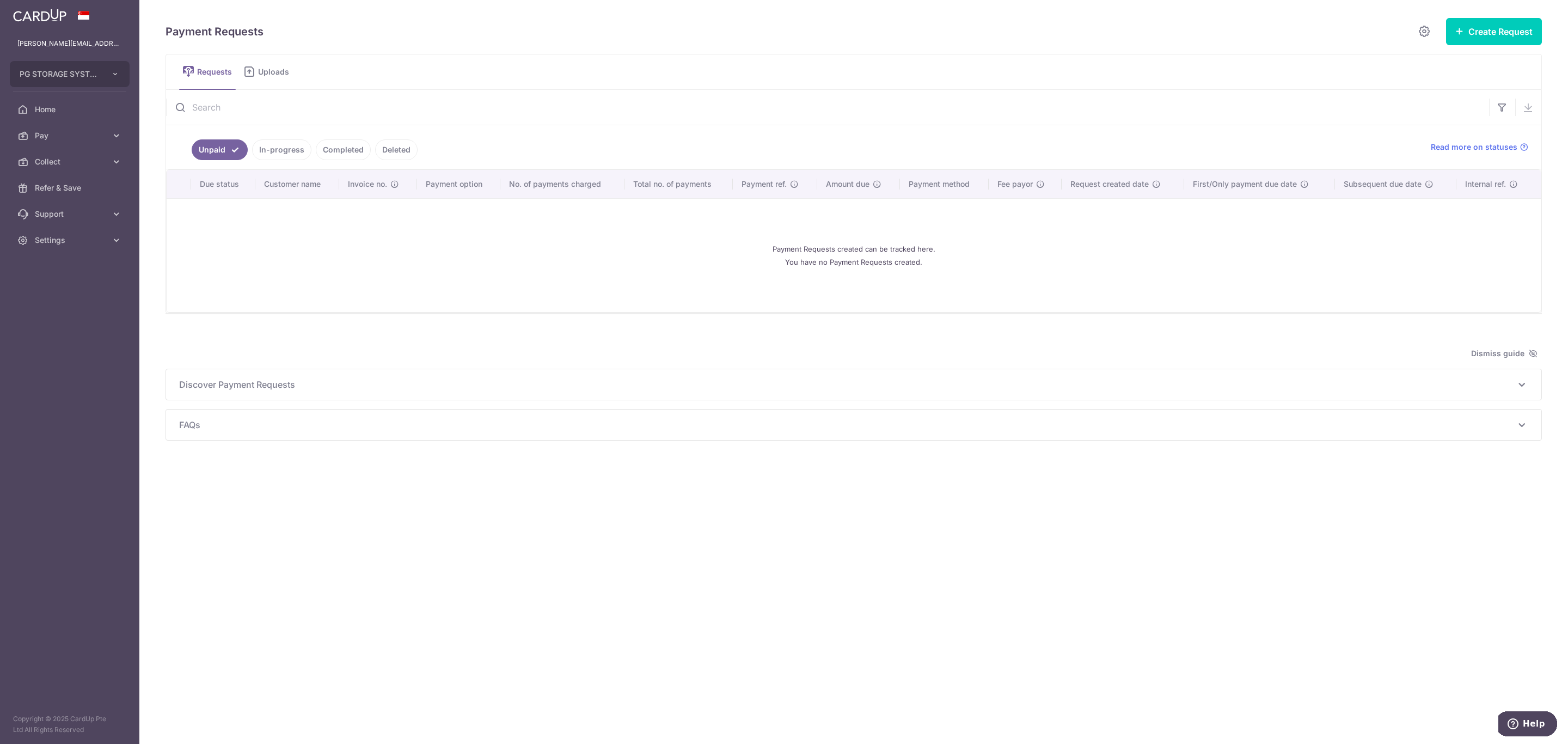
click at [248, 150] on li "In-progress" at bounding box center [279, 150] width 64 height 21
click at [271, 148] on link "In-progress" at bounding box center [282, 150] width 60 height 21
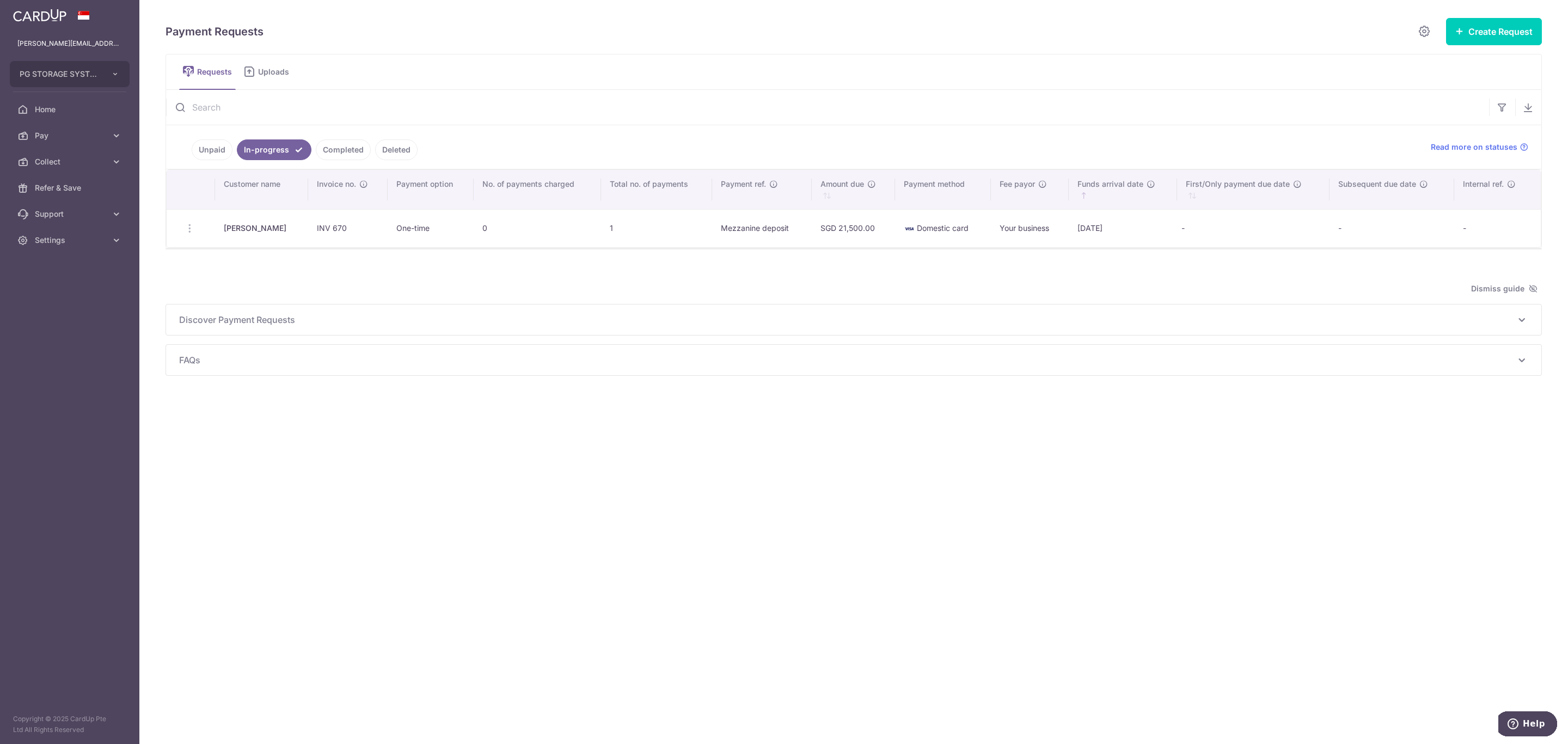
click at [192, 227] on td "Update Request Share Request" at bounding box center [191, 228] width 48 height 38
click at [1226, 227] on td "-" at bounding box center [1253, 228] width 153 height 38
click at [76, 162] on span "Collect" at bounding box center [71, 161] width 72 height 10
click at [59, 185] on span "Dashboard" at bounding box center [71, 187] width 72 height 10
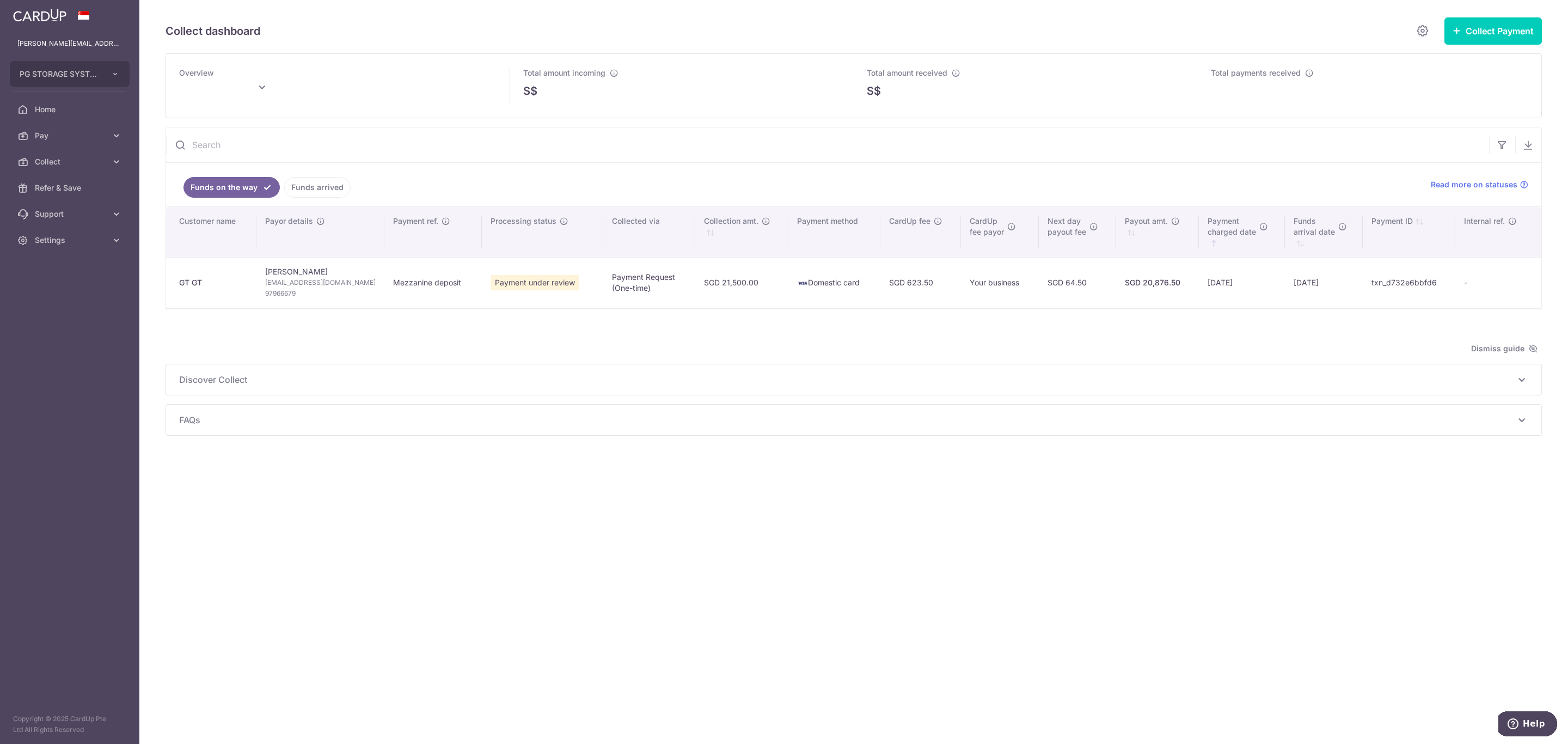
click at [1413, 287] on td "txn_d732e6bbfd6" at bounding box center [1410, 282] width 93 height 50
click at [1363, 578] on div "Collect dashboard Collect Payment Create request to collect payments Custom Pay…" at bounding box center [854, 372] width 1429 height 744
type input "[DATE]"
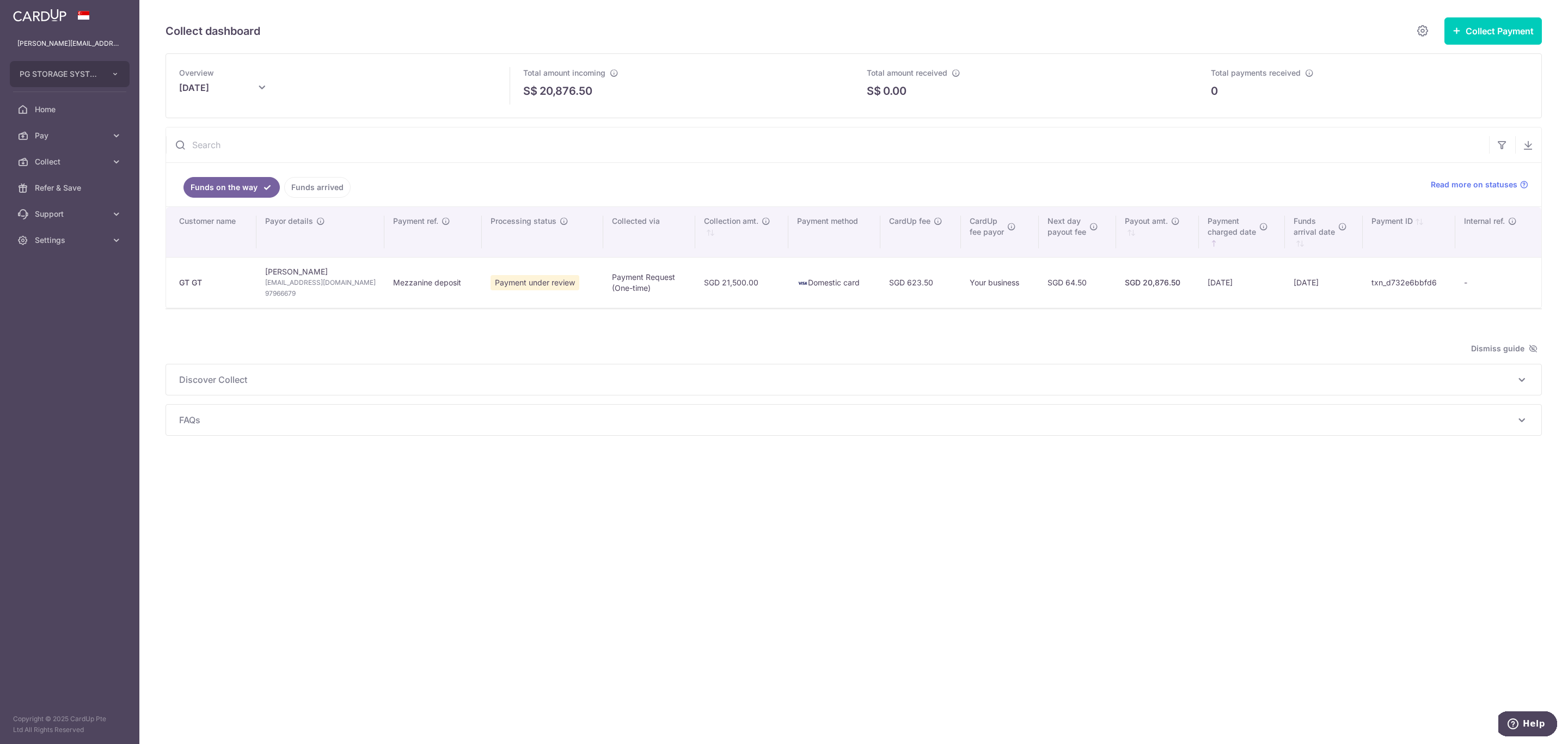
click at [526, 286] on span "Payment under review" at bounding box center [535, 283] width 89 height 15
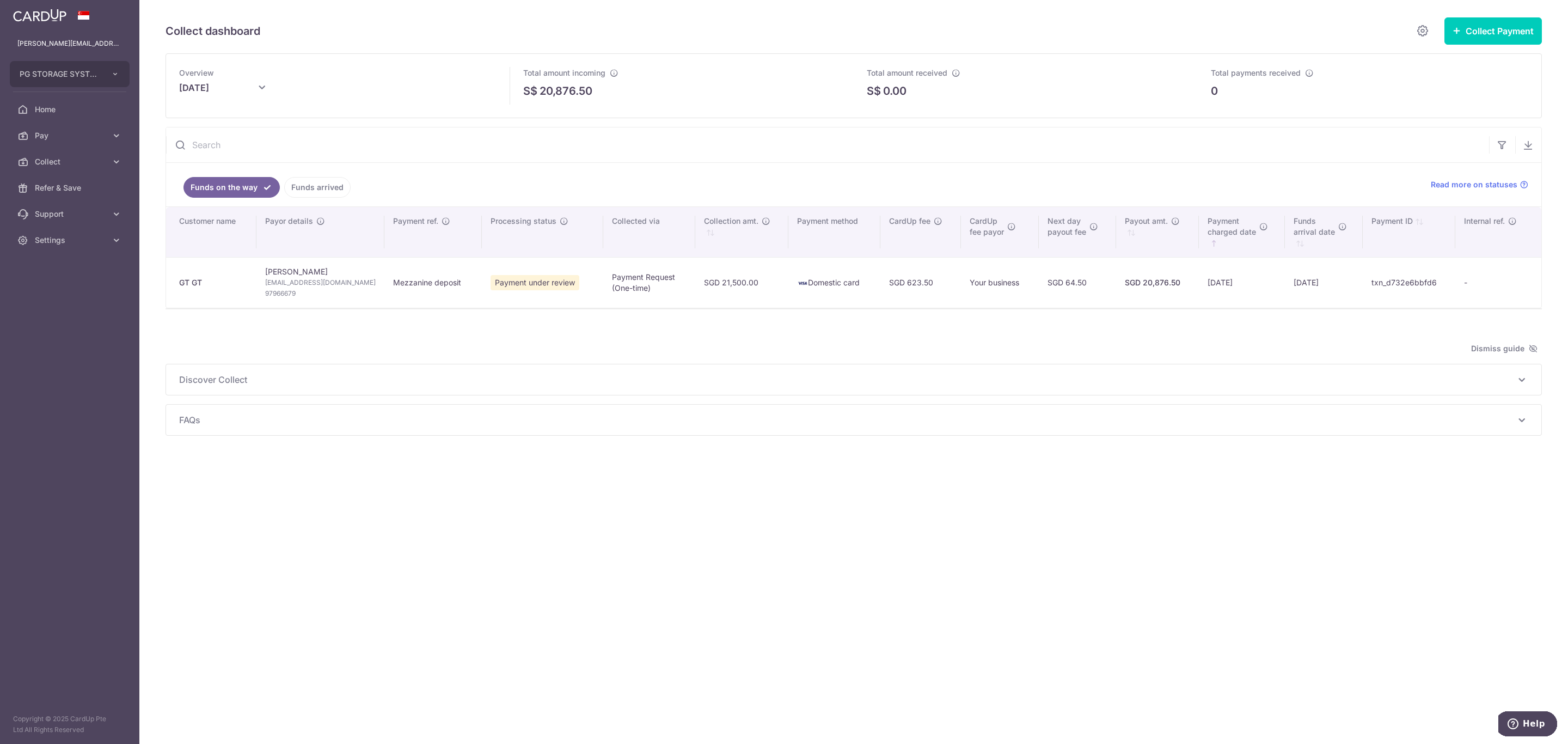
click at [1317, 20] on div "Collect dashboard" at bounding box center [800, 30] width 1268 height 22
click at [50, 233] on link "Settings" at bounding box center [69, 240] width 139 height 27
click at [98, 213] on span "Support" at bounding box center [71, 214] width 72 height 10
drag, startPoint x: 1525, startPoint y: 727, endPoint x: 2959, endPoint y: 1442, distance: 1602.4
click at [1525, 727] on span "Help" at bounding box center [1535, 724] width 23 height 9
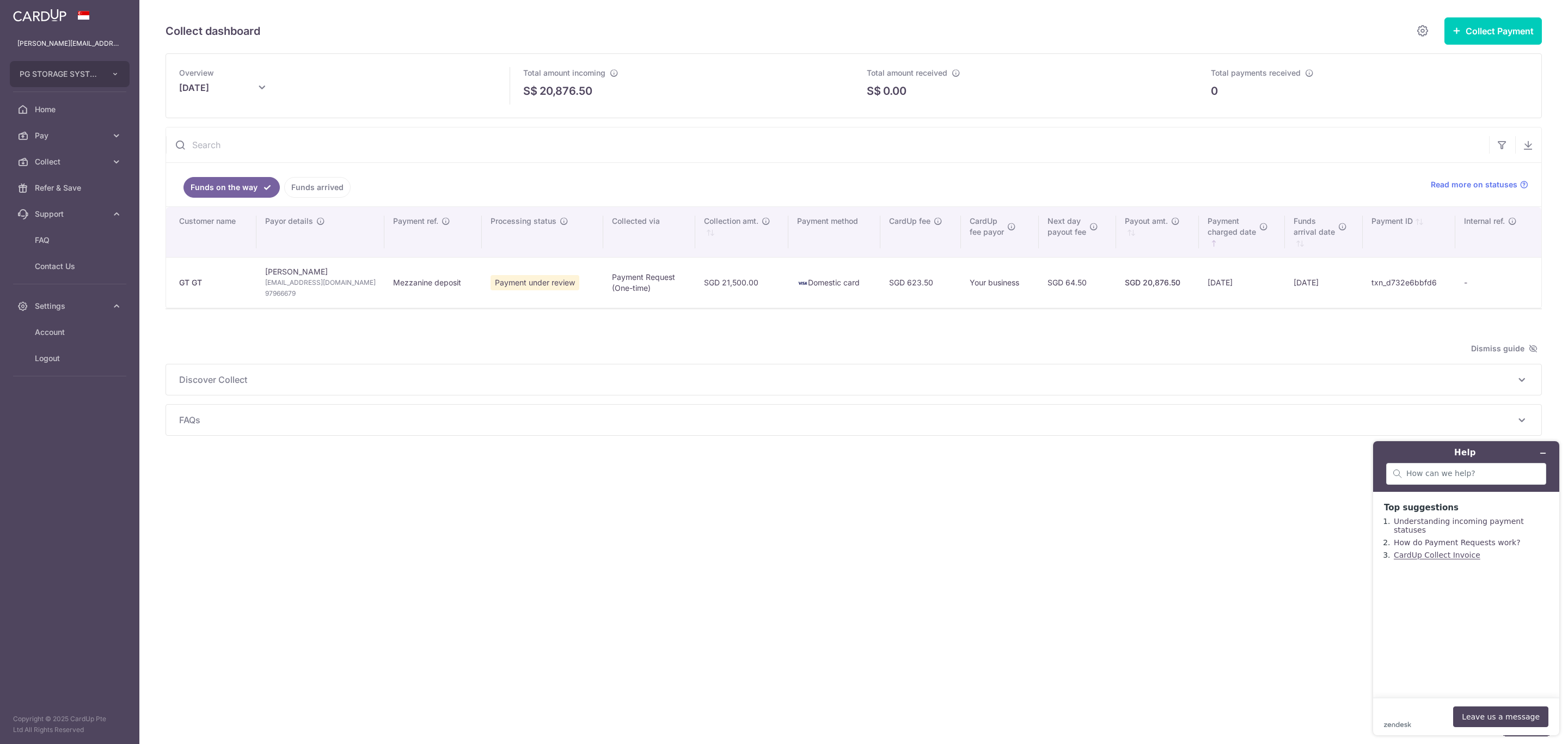
click at [1464, 552] on link "CardUp Collect Invoice" at bounding box center [1437, 554] width 86 height 9
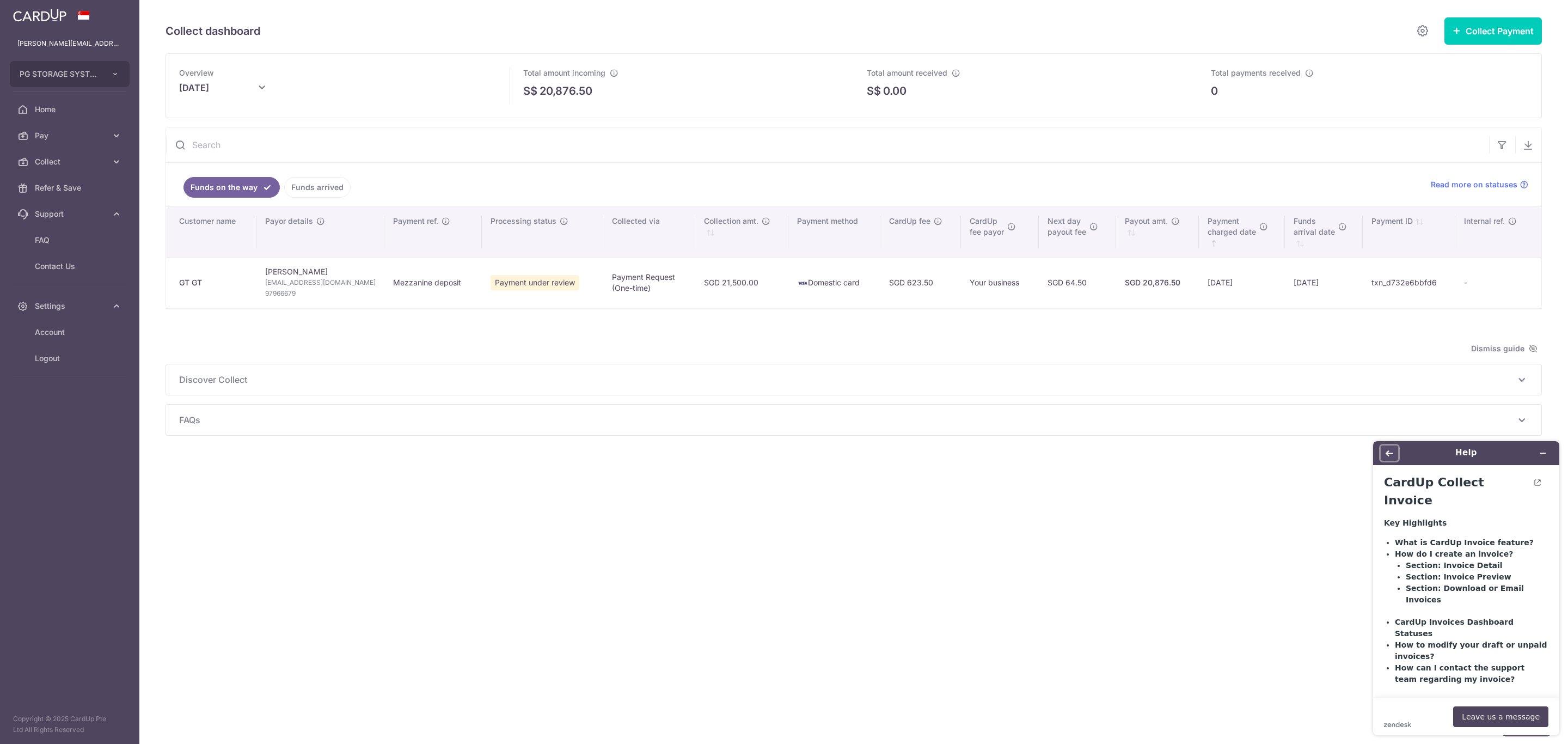
click at [1386, 451] on icon "Back" at bounding box center [1390, 454] width 8 height 8
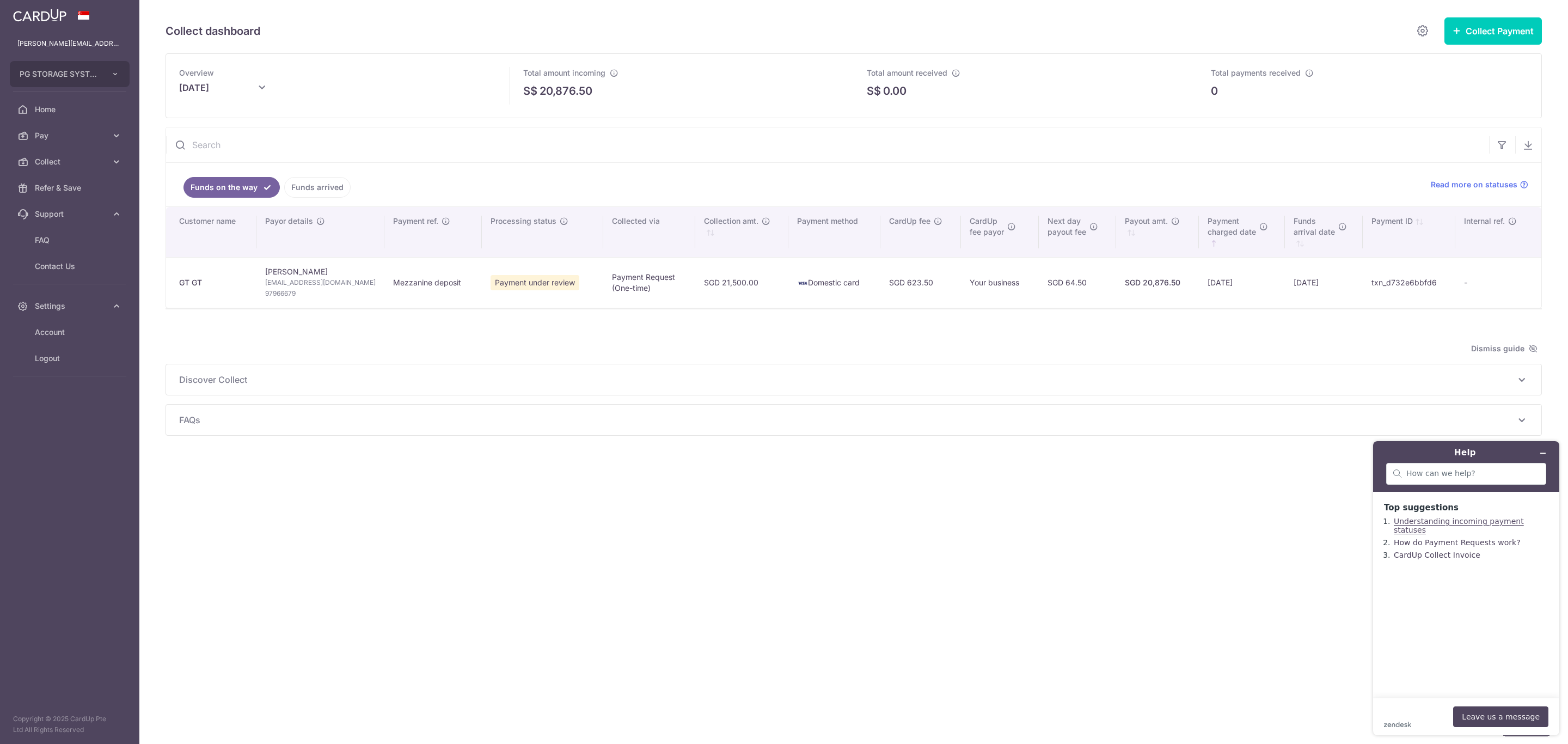
click at [1433, 526] on link "Understanding incoming payment statuses" at bounding box center [1459, 526] width 130 height 17
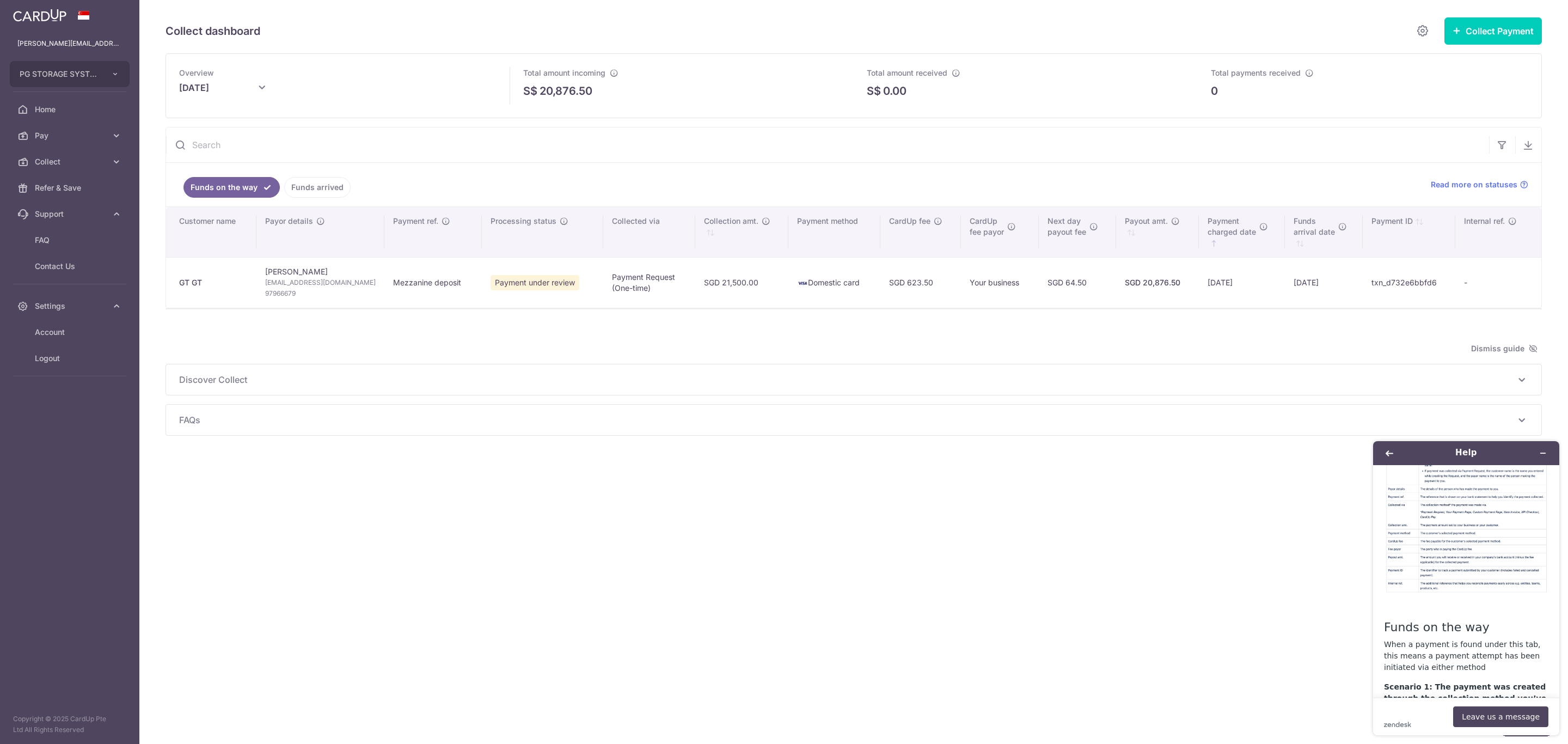
scroll to position [599, 0]
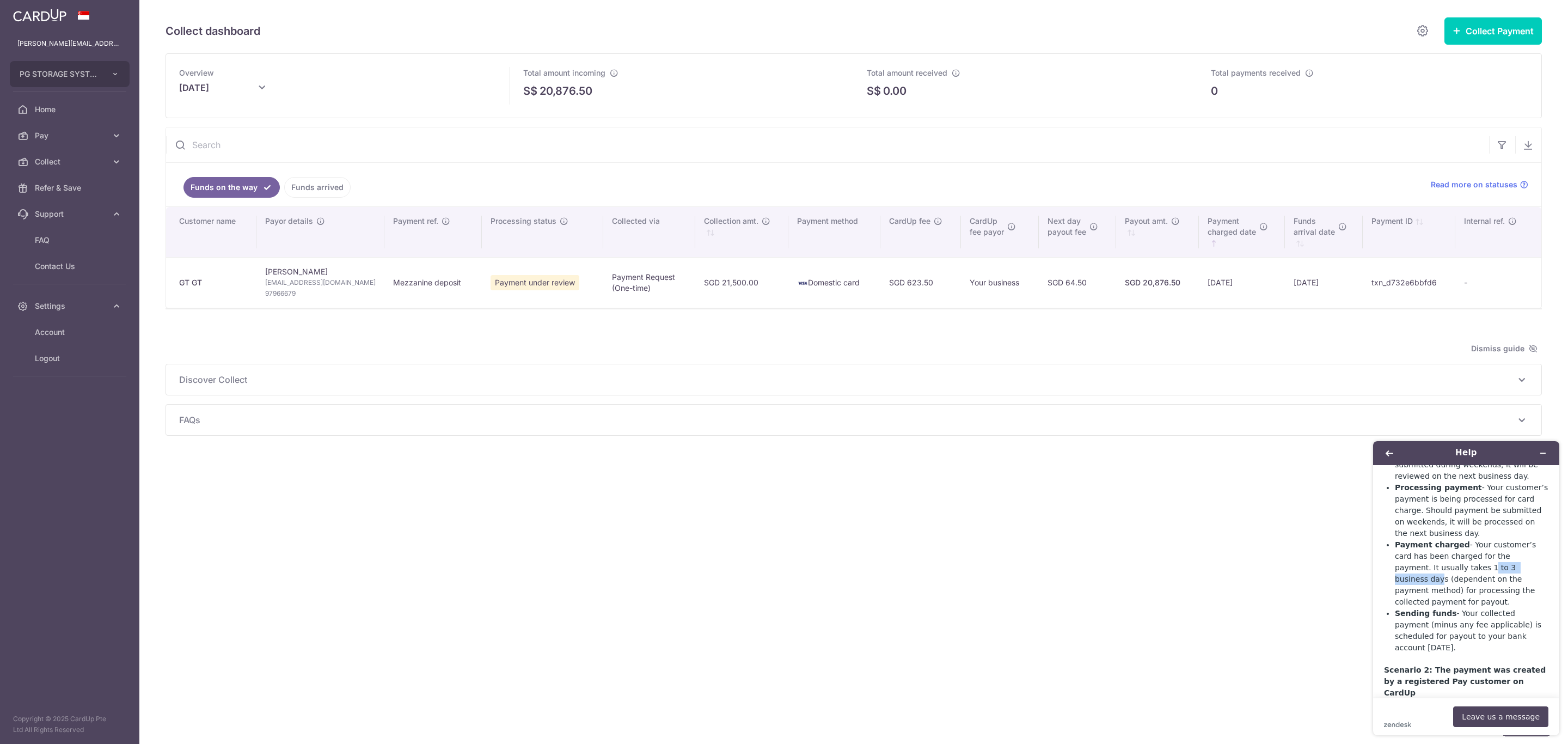
drag, startPoint x: 1414, startPoint y: 517, endPoint x: 1476, endPoint y: 521, distance: 62.1
click at [1476, 539] on li "Payment charged - Your customer’s card has been charged for the payment. It usu…" at bounding box center [1472, 573] width 154 height 68
click at [1487, 608] on li "Sending funds - Your collected payment (minus any fee applicable) is scheduled …" at bounding box center [1472, 631] width 154 height 46
drag, startPoint x: 21, startPoint y: 102, endPoint x: 1067, endPoint y: 528, distance: 1129.4
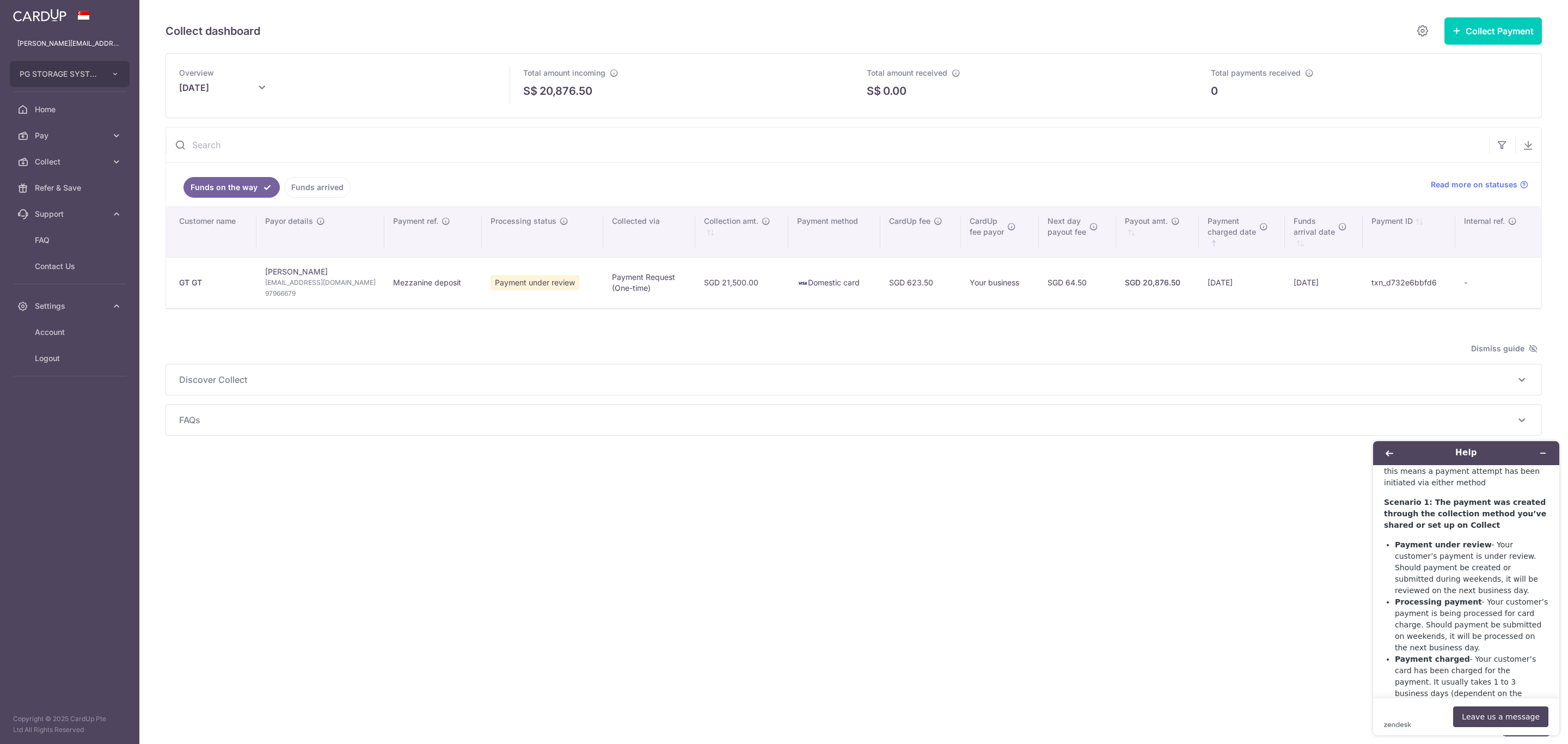
click at [1059, 538] on div "Collect dashboard Collect Payment Create request to collect payments Custom Pay…" at bounding box center [854, 372] width 1429 height 744
click at [1541, 454] on icon "Minimize widget" at bounding box center [1543, 454] width 5 height 0
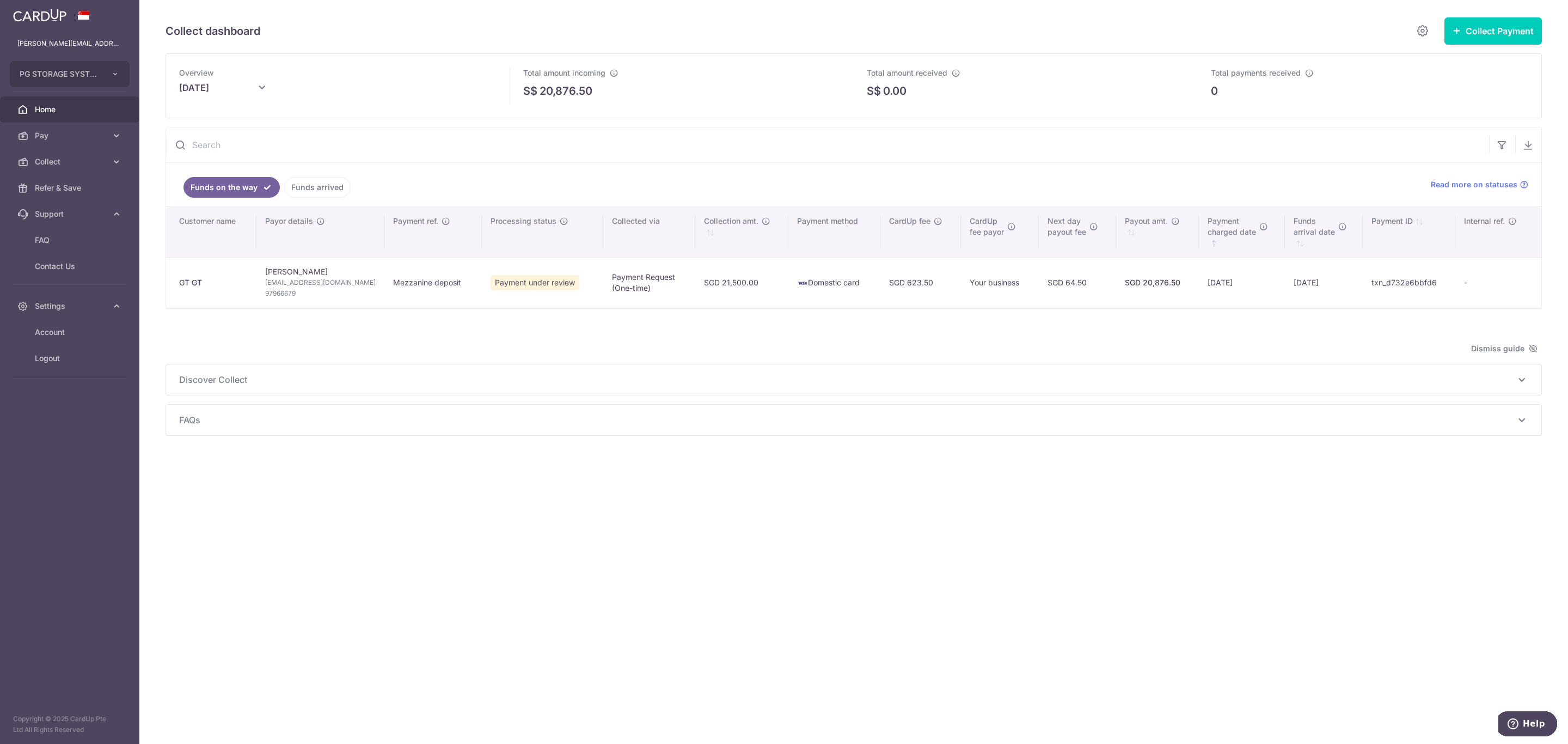
click at [54, 108] on span "Home" at bounding box center [71, 109] width 72 height 10
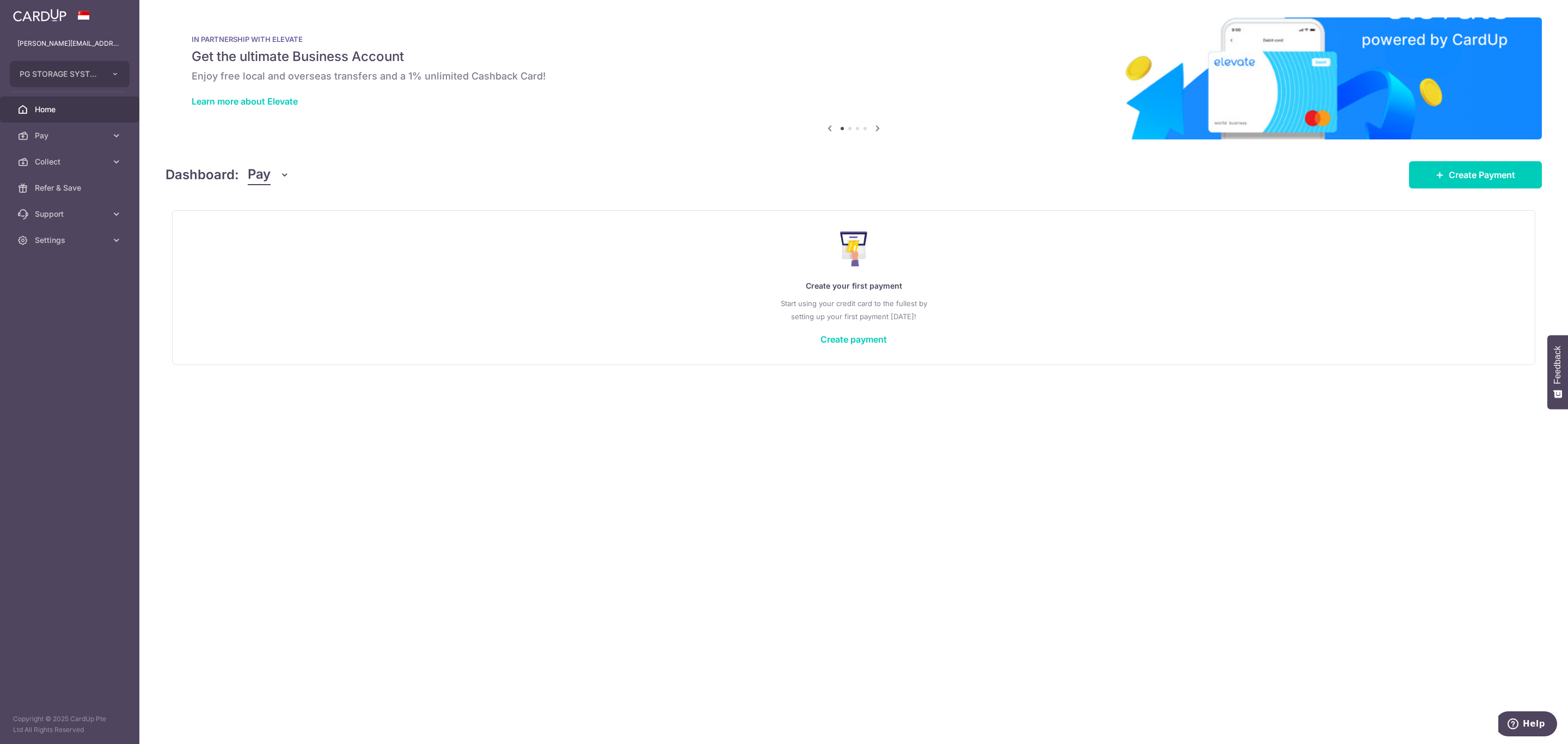
drag, startPoint x: 50, startPoint y: 163, endPoint x: 165, endPoint y: 165, distance: 115.0
click at [50, 163] on span "Collect" at bounding box center [71, 161] width 72 height 10
click at [61, 187] on span "Dashboard" at bounding box center [71, 187] width 72 height 10
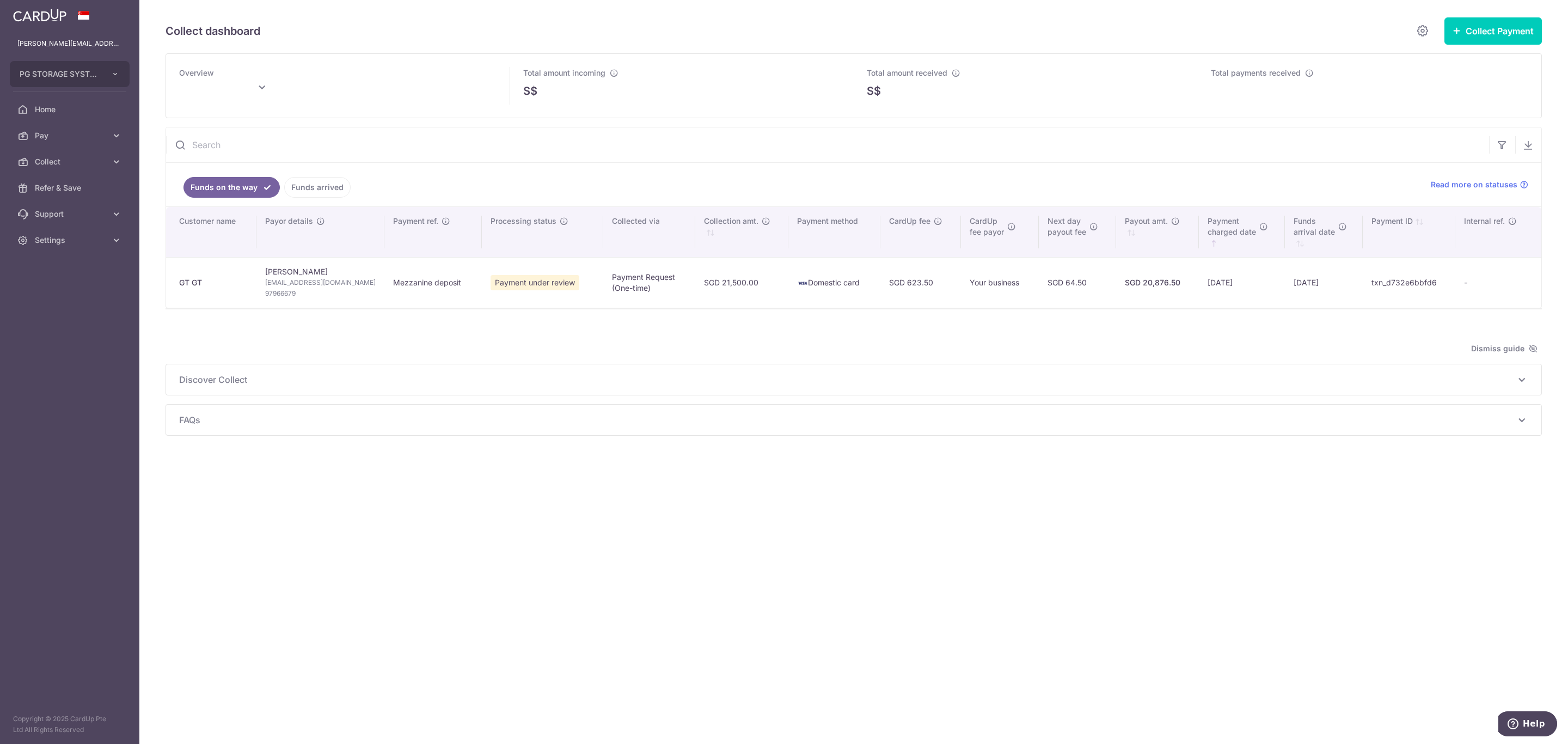
type input "[DATE]"
